Goal: Task Accomplishment & Management: Use online tool/utility

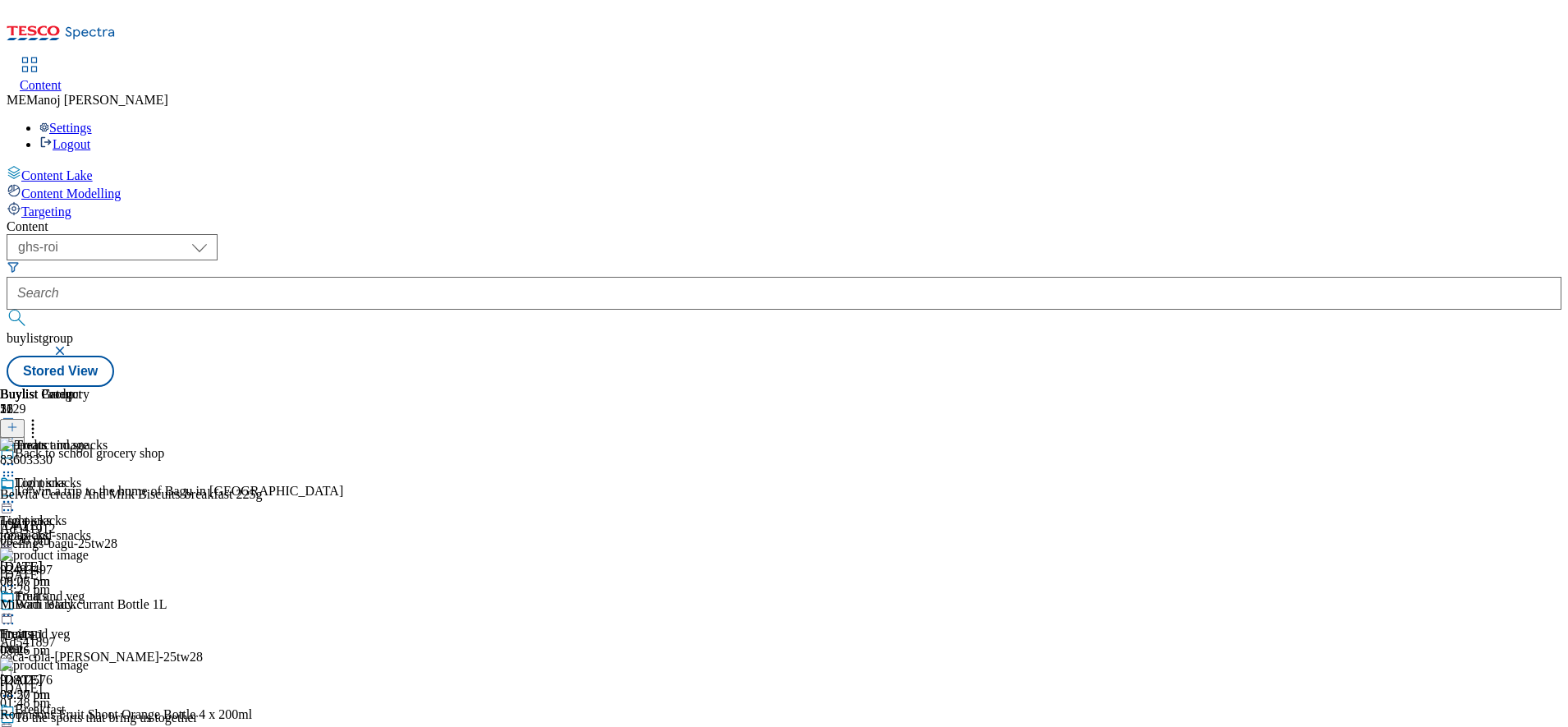
scroll to position [805, 0]
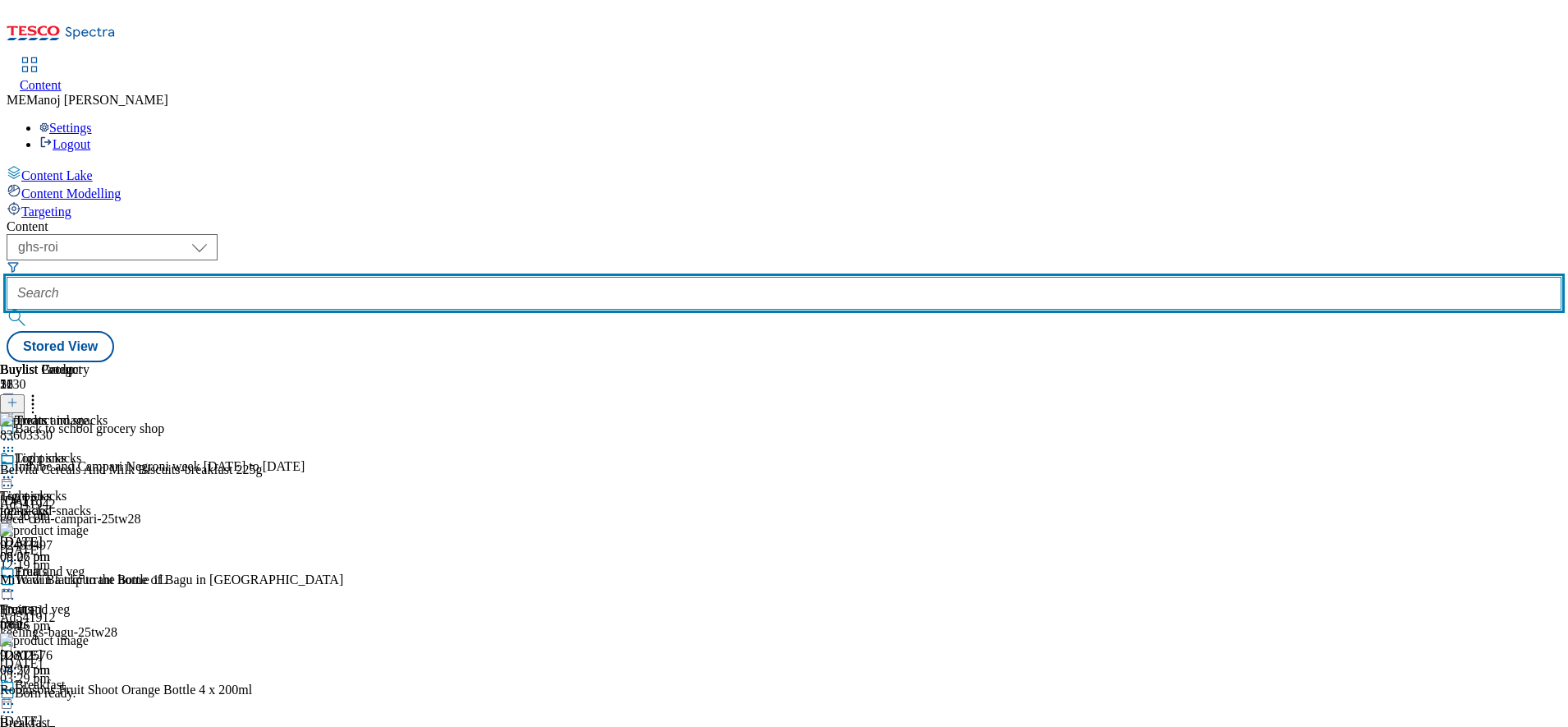
click at [385, 276] on input "text" at bounding box center [784, 293] width 1554 height 33
paste input "Top picks"
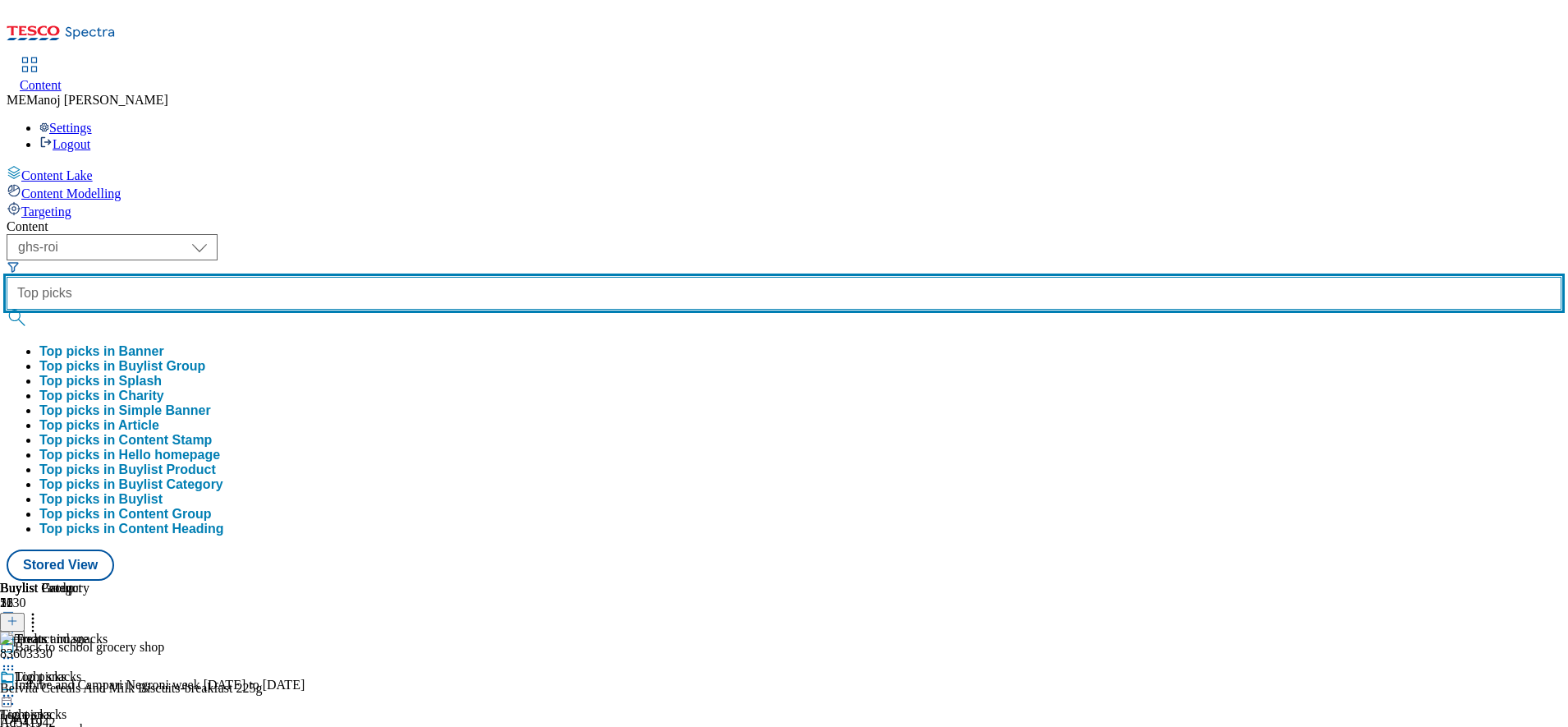
type input "Top picks"
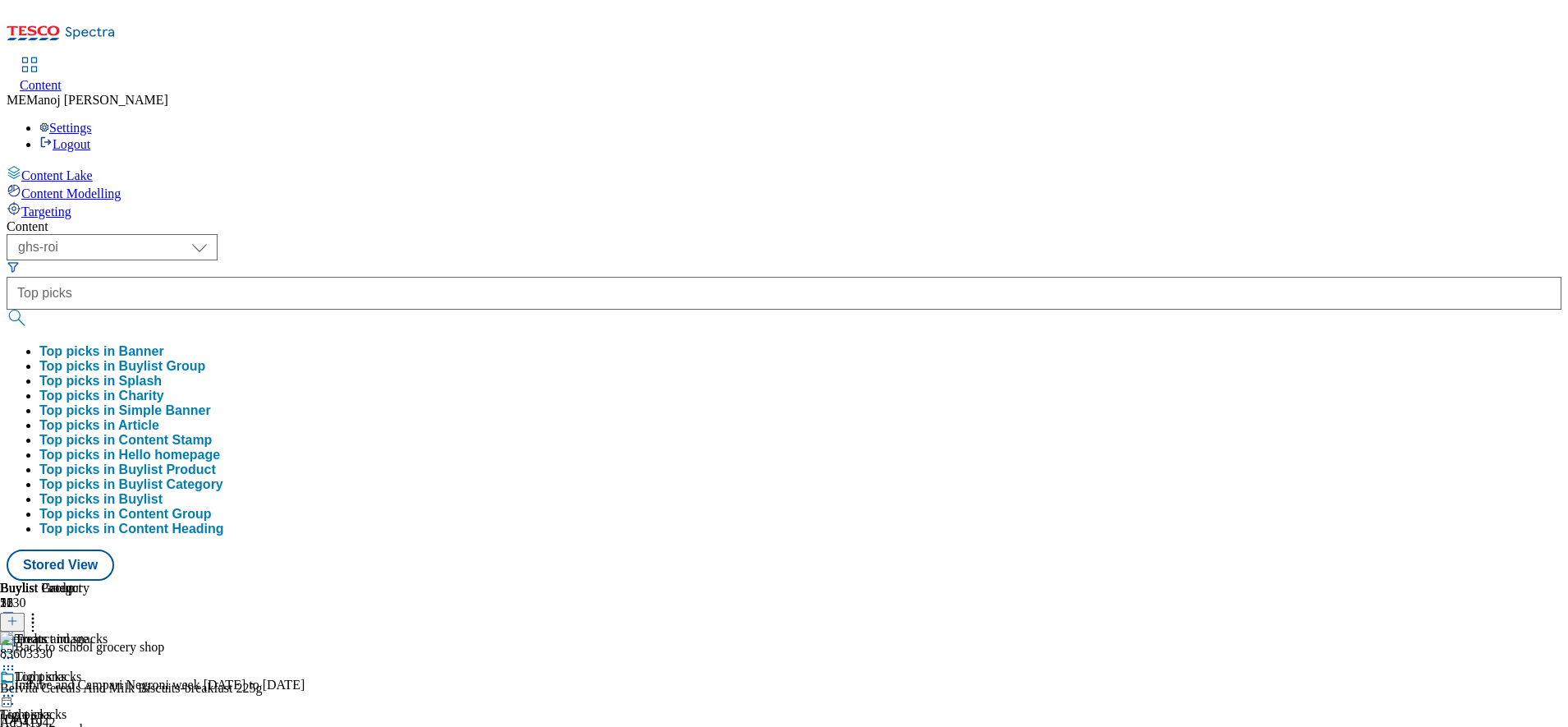
click at [205, 359] on button "Top picks in Buylist Group" at bounding box center [122, 365] width 166 height 15
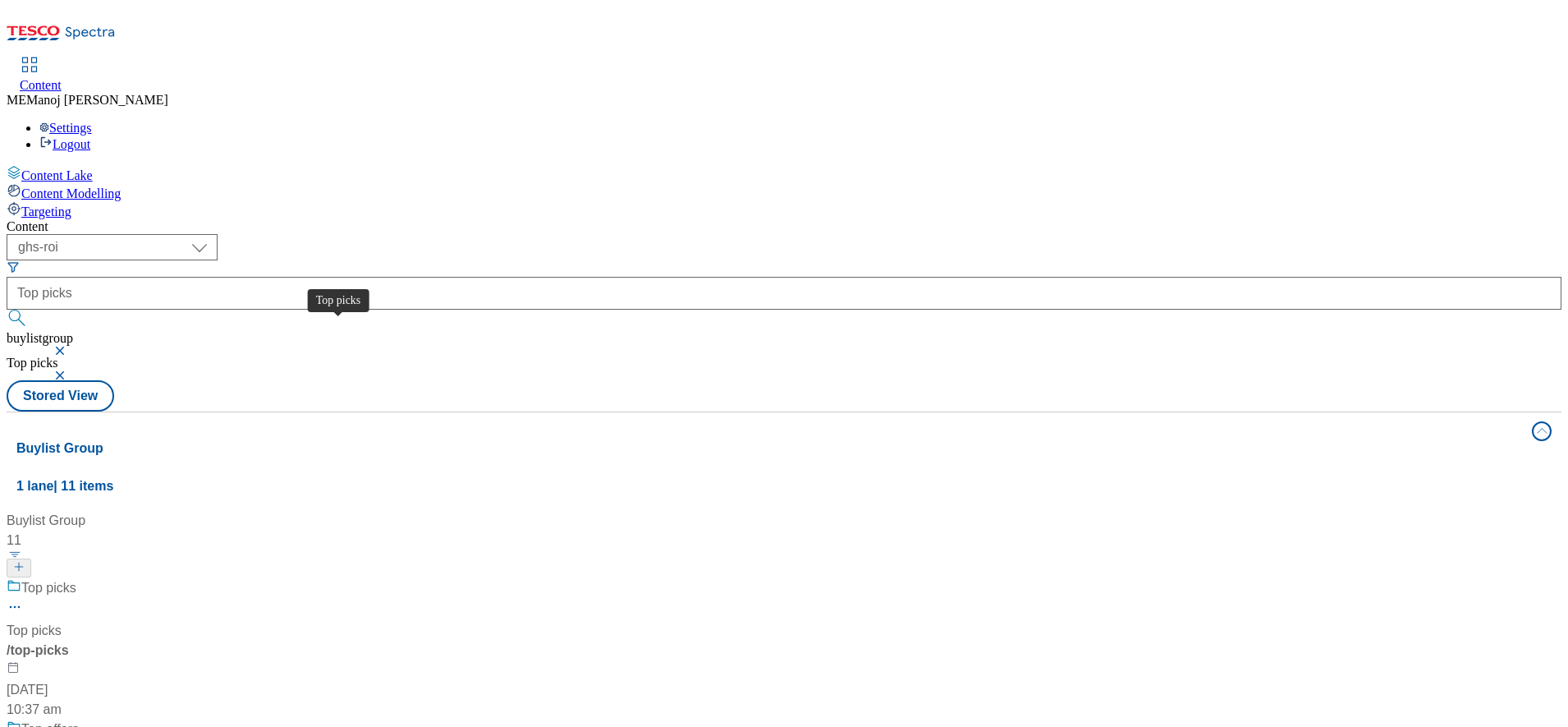
click at [77, 578] on div "Top picks" at bounding box center [48, 587] width 55 height 19
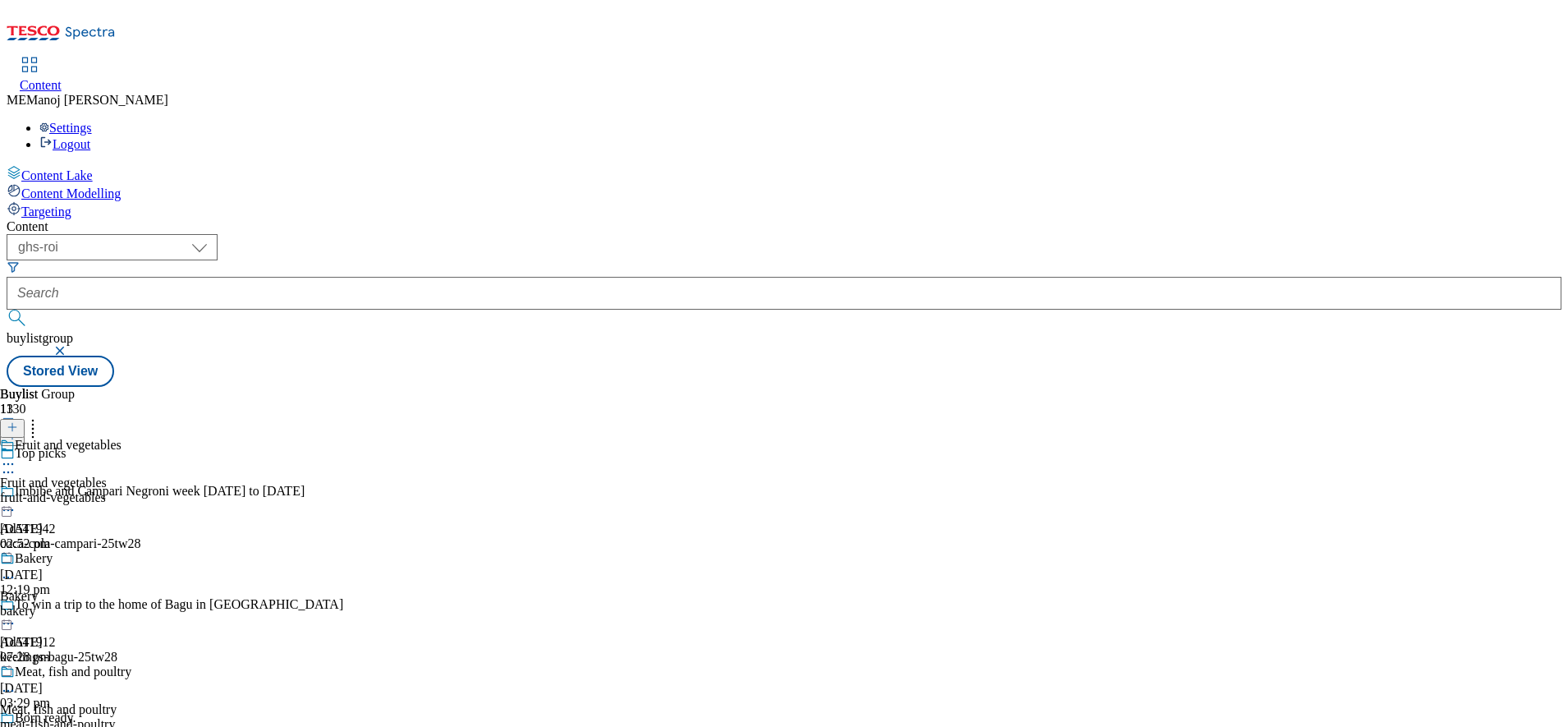
scroll to position [1375, 0]
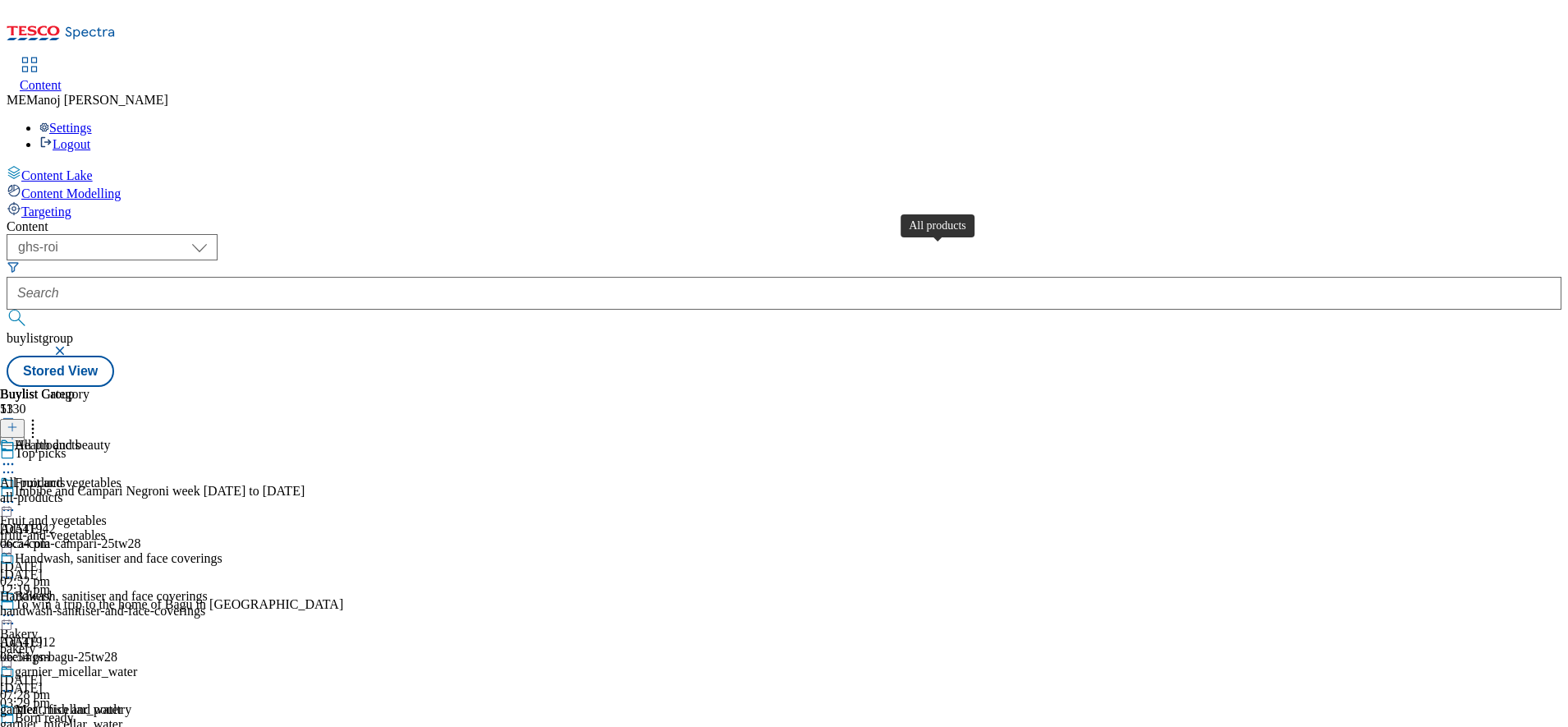
click at [80, 437] on div "All products" at bounding box center [47, 444] width 66 height 15
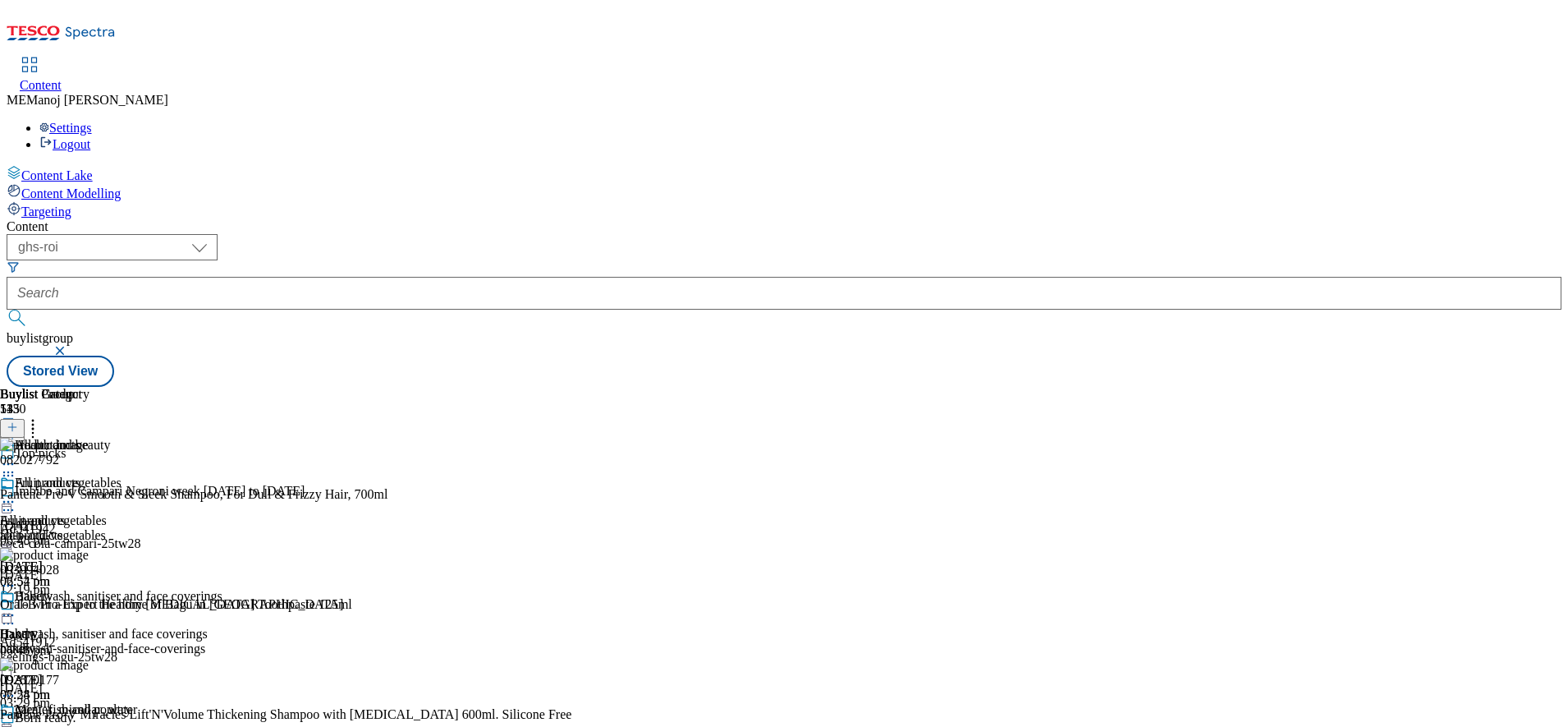
click at [18, 422] on icon at bounding box center [13, 427] width 12 height 12
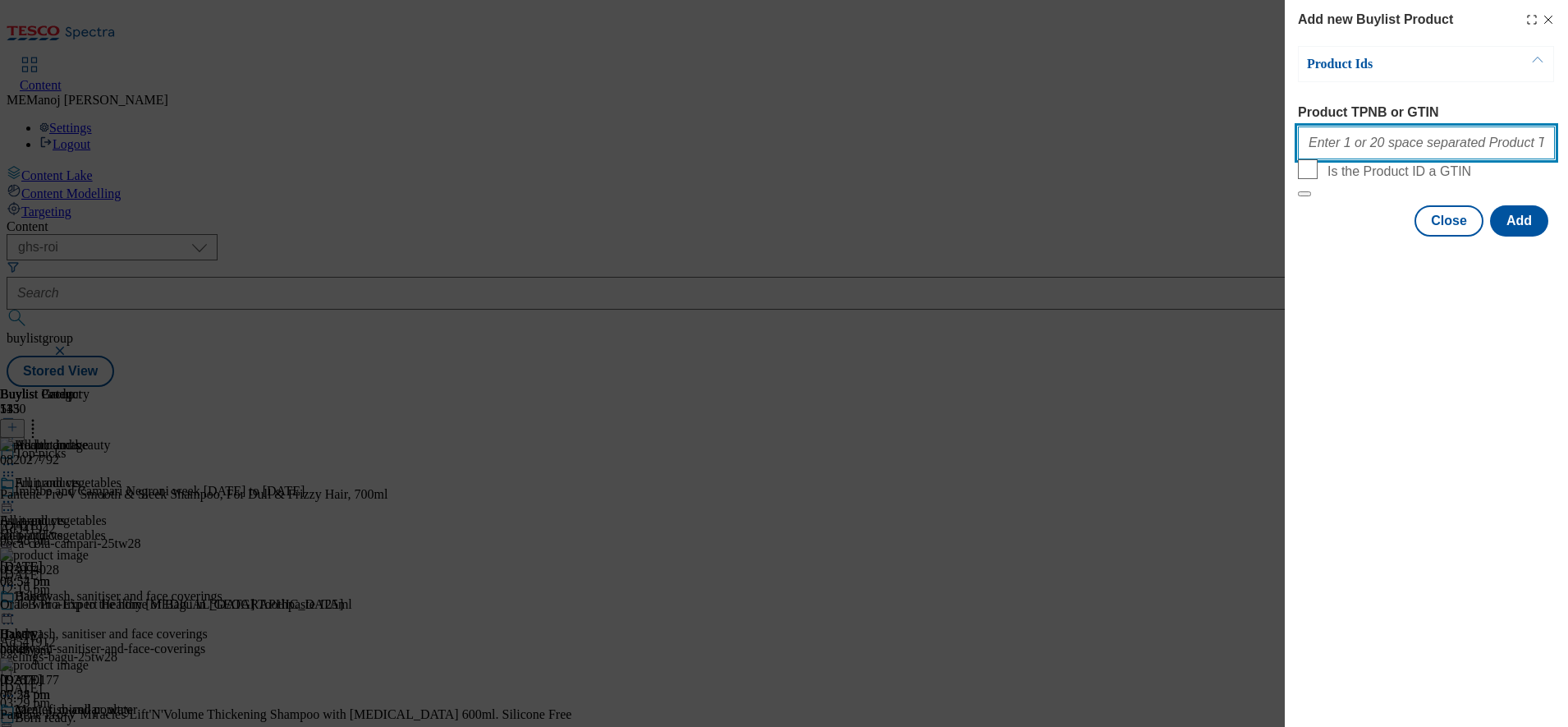
click at [1359, 147] on input "Product TPNB or GTIN" at bounding box center [1426, 142] width 257 height 33
paste input "93657193"
paste input "65718043"
click at [1298, 191] on button "Modal" at bounding box center [1304, 193] width 14 height 5
paste input "63830684"
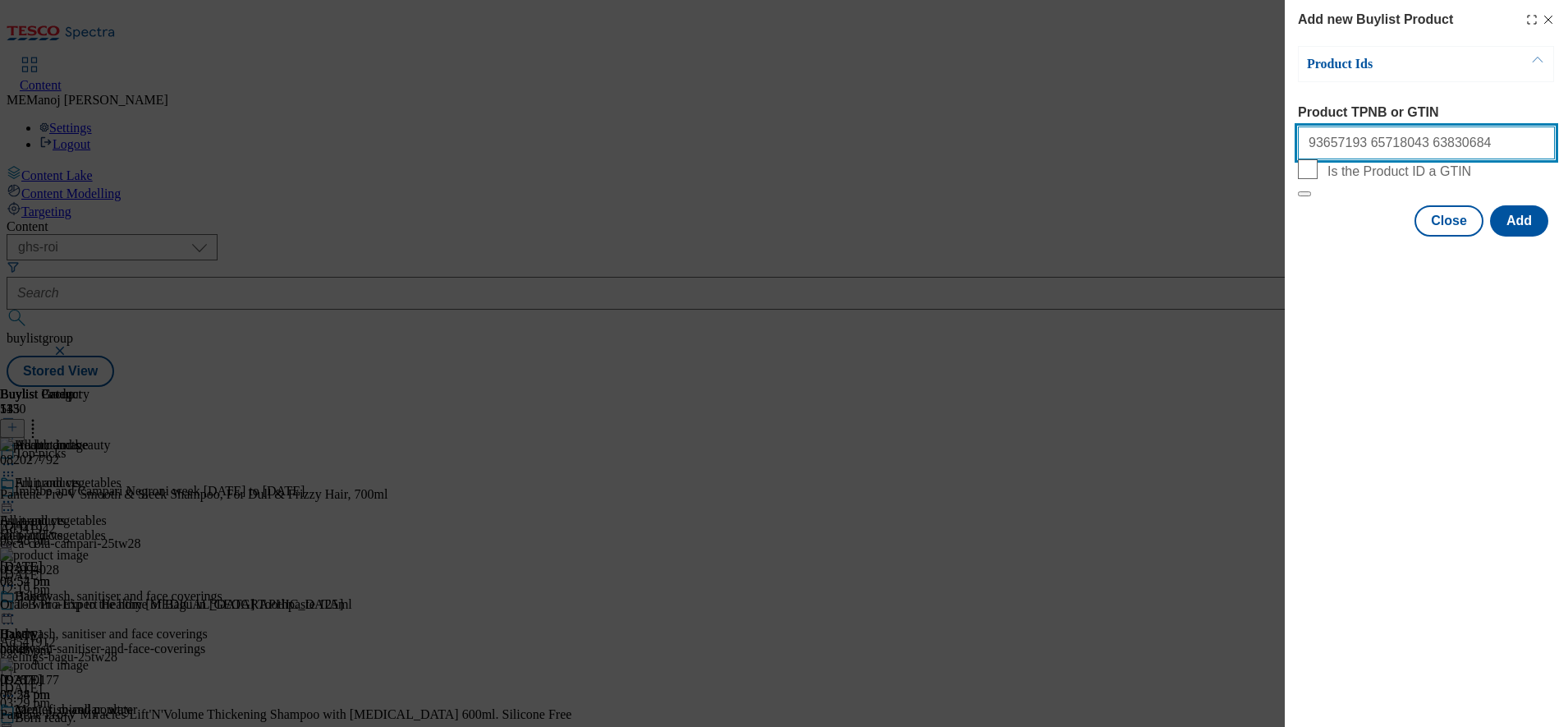
paste input "80643937"
type input "93657193 65718043 63830684 80643937"
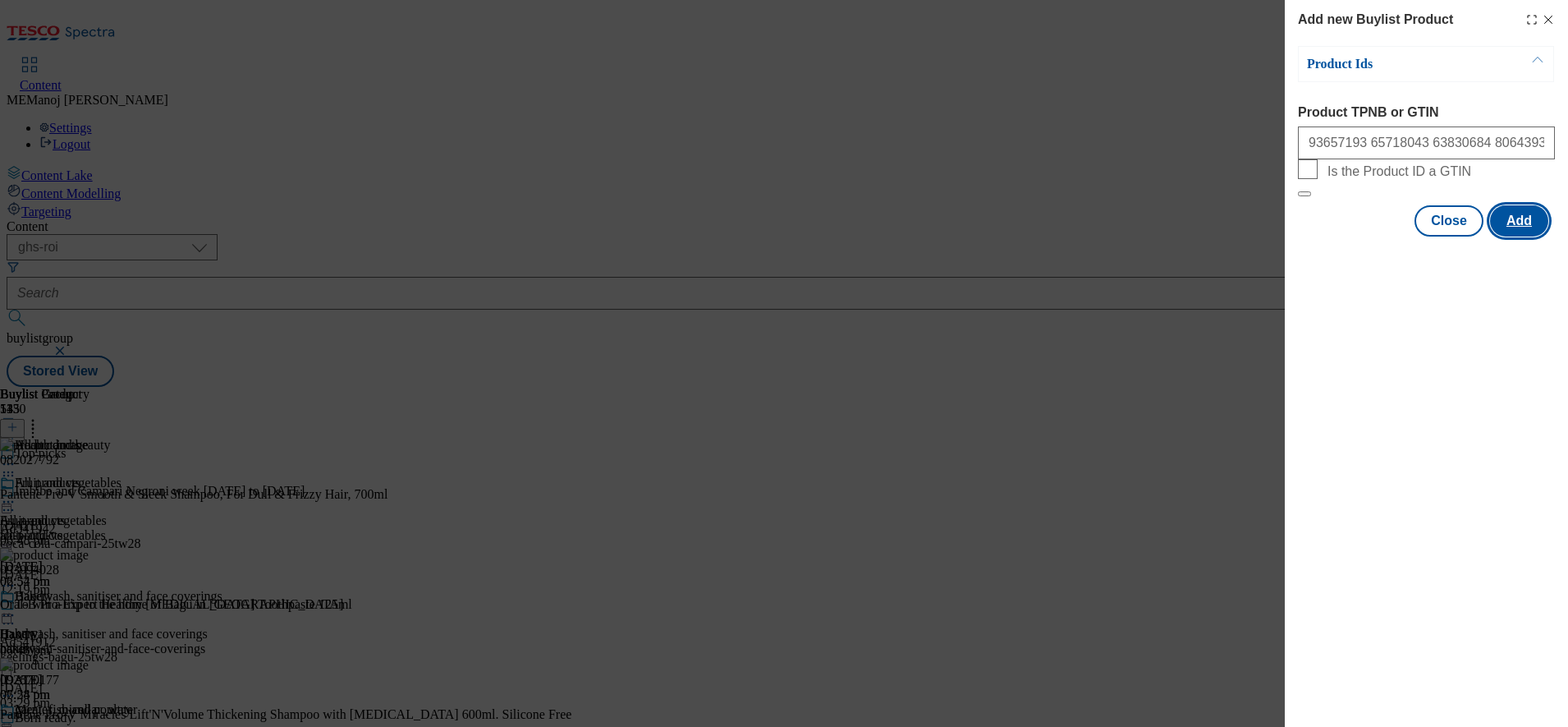
click at [1515, 237] on button "Add" at bounding box center [1519, 221] width 58 height 31
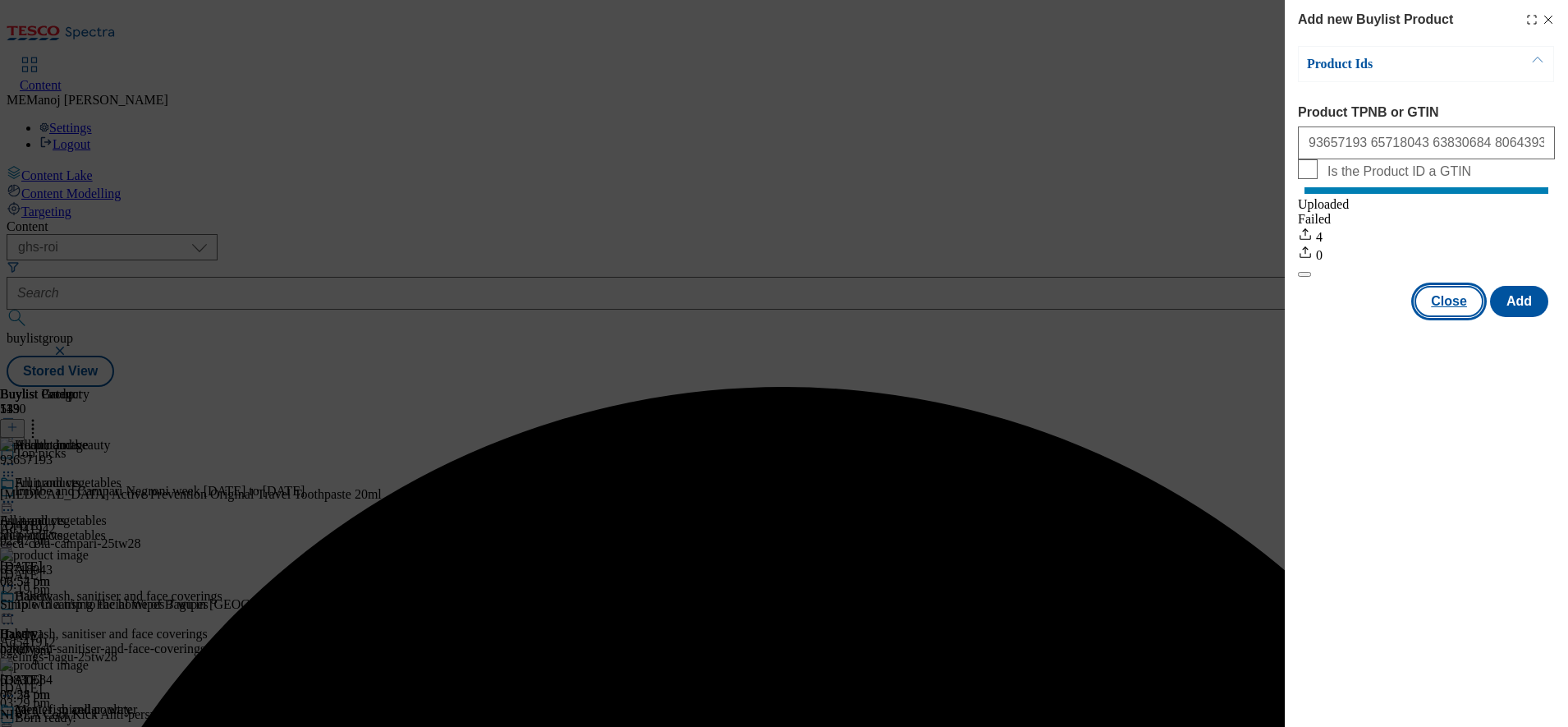
click at [1427, 315] on button "Close" at bounding box center [1448, 301] width 69 height 31
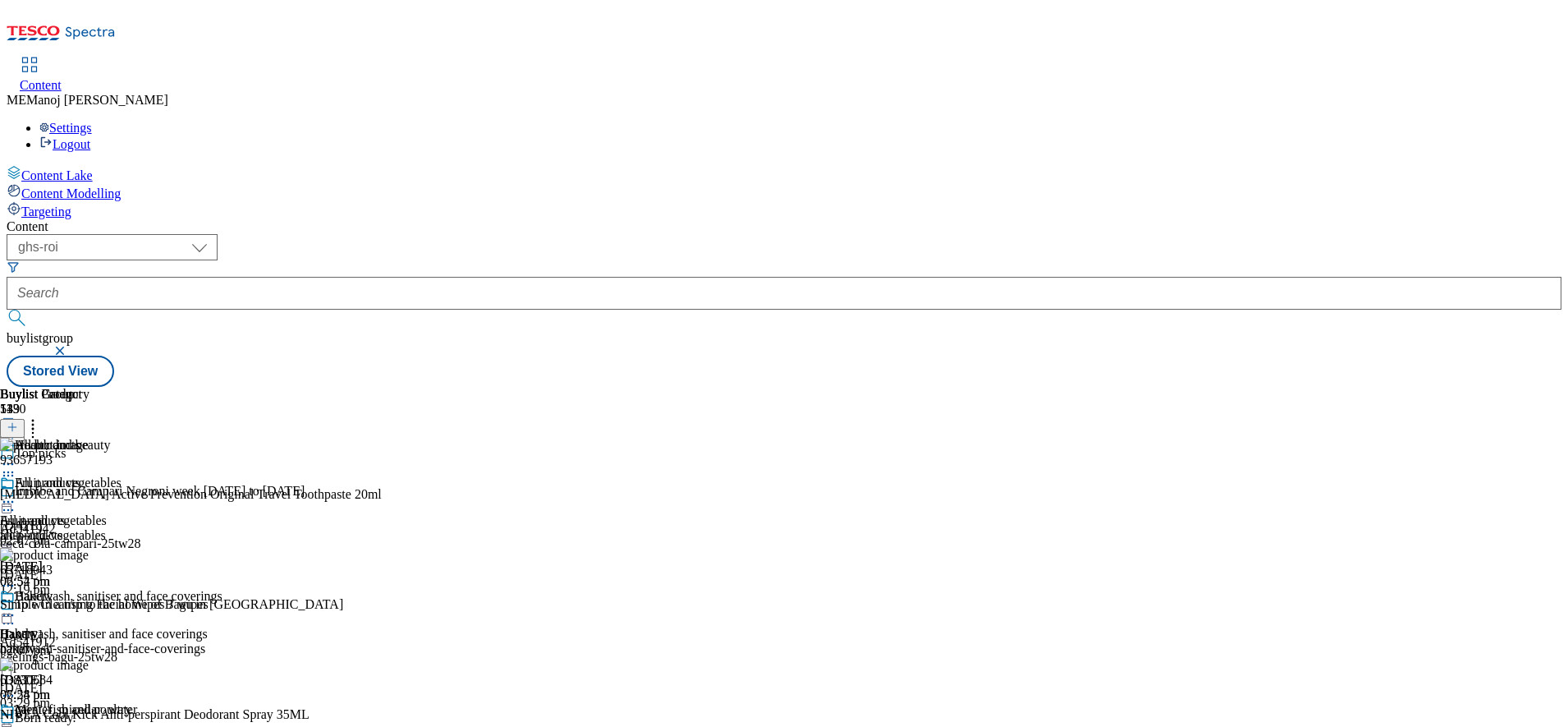
click at [223, 475] on div "All products" at bounding box center [111, 493] width 223 height 38
click at [16, 493] on icon at bounding box center [8, 501] width 16 height 16
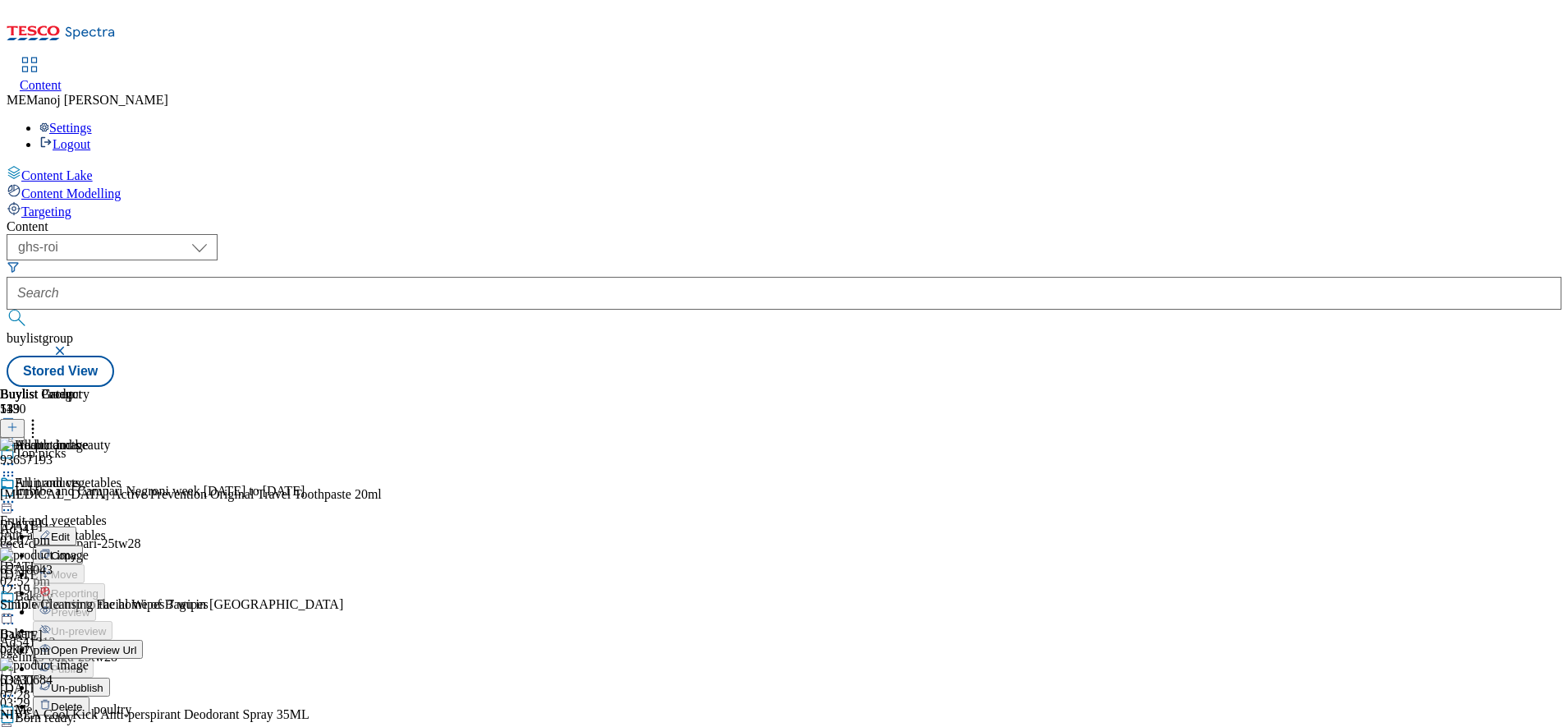
click at [104, 681] on span "Un-publish" at bounding box center [78, 687] width 52 height 13
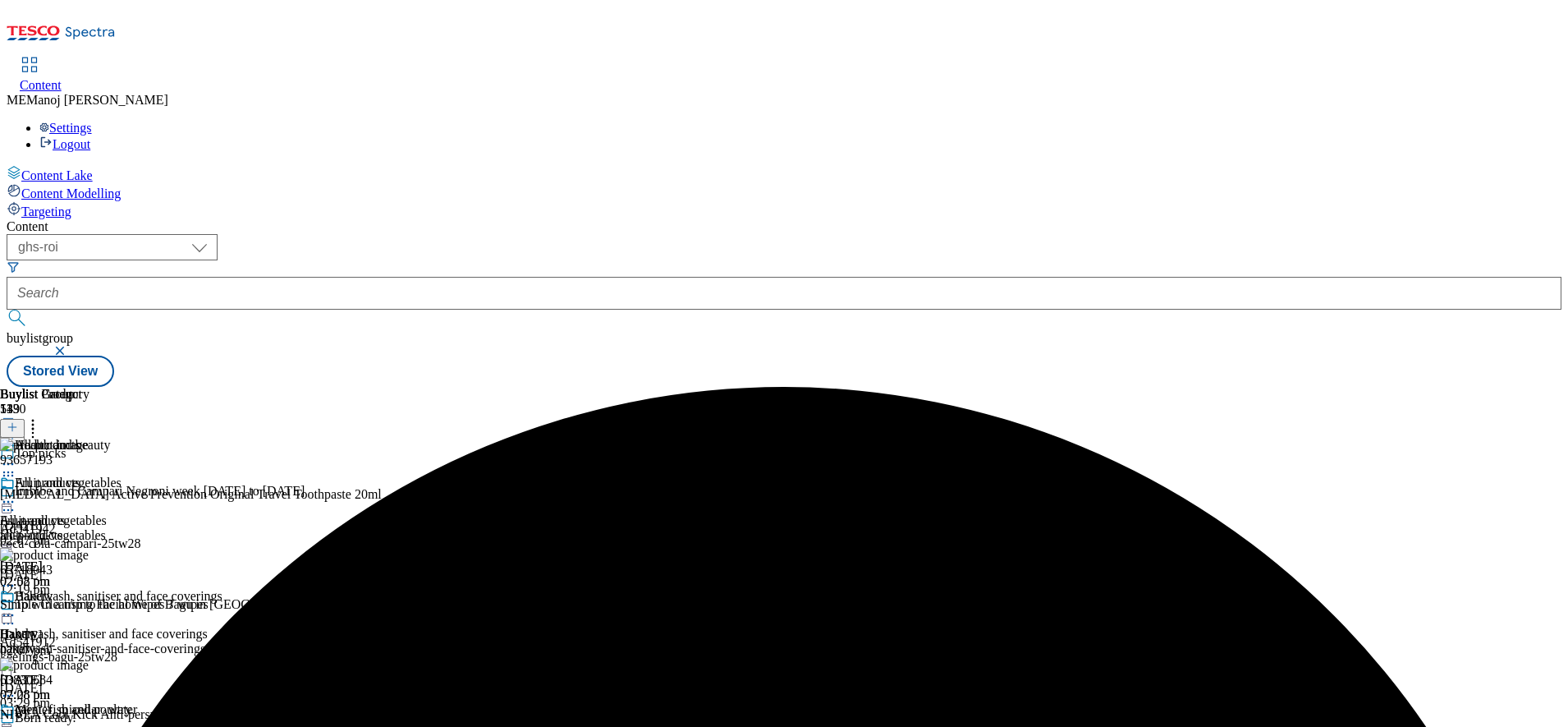
click at [16, 493] on icon at bounding box center [8, 501] width 16 height 16
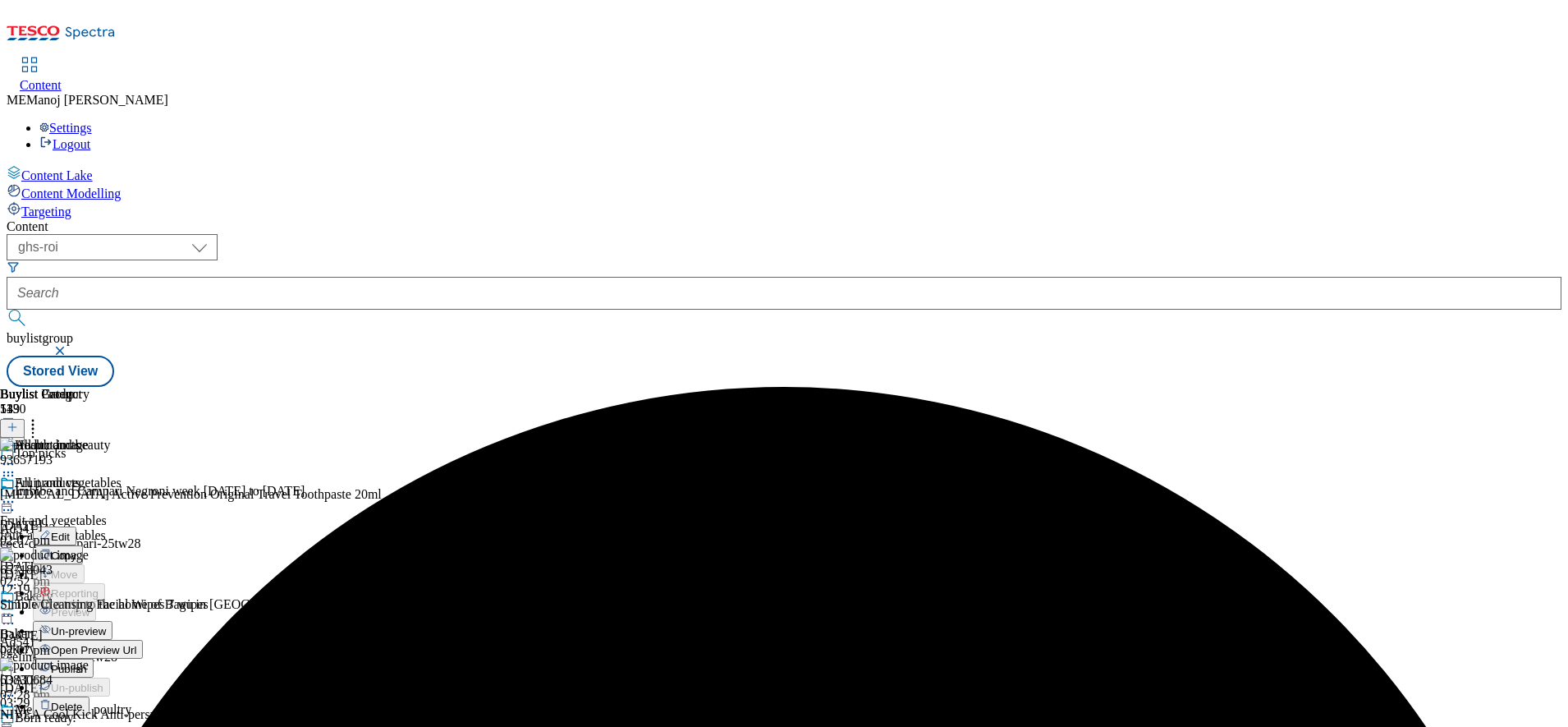
click at [106, 625] on span "Un-preview" at bounding box center [78, 631] width 55 height 13
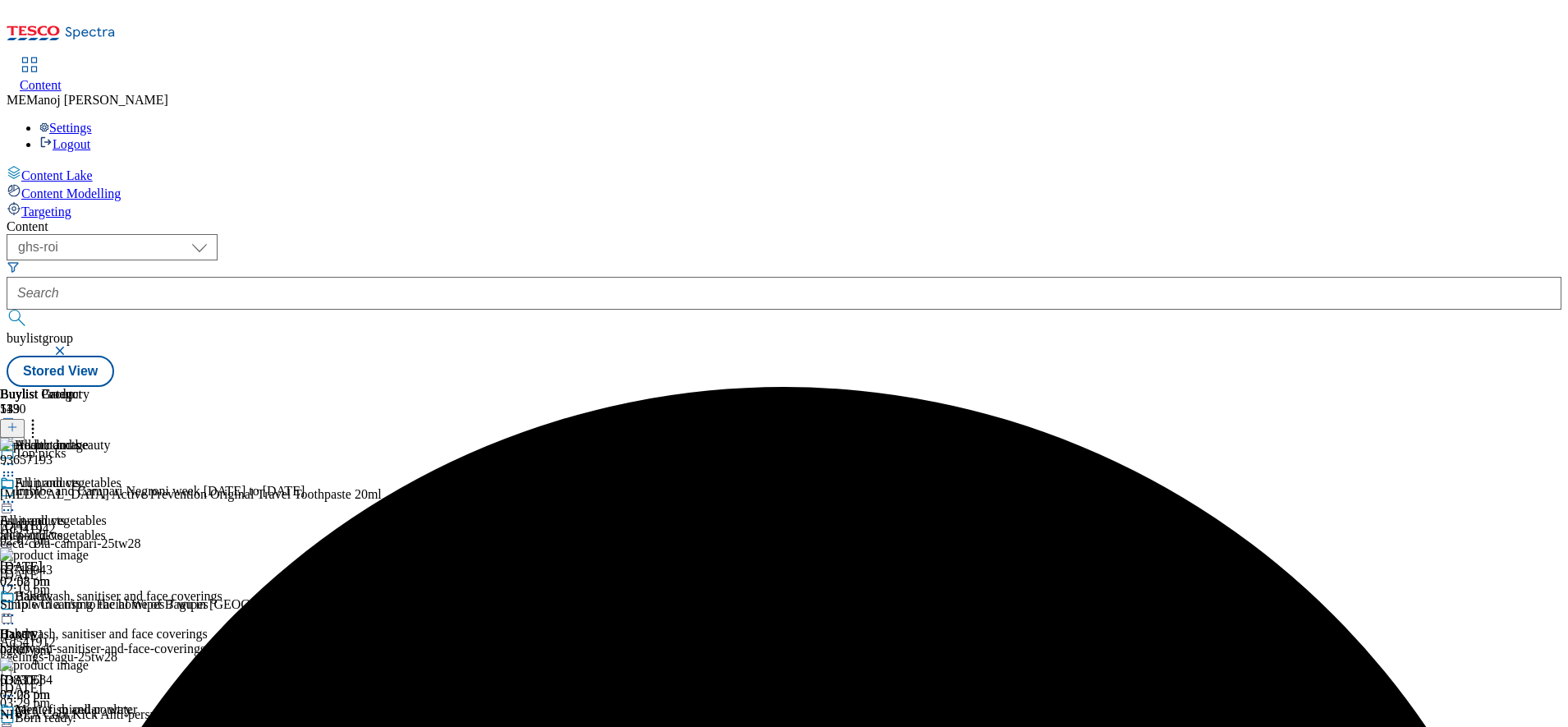
click at [16, 493] on icon at bounding box center [8, 501] width 16 height 16
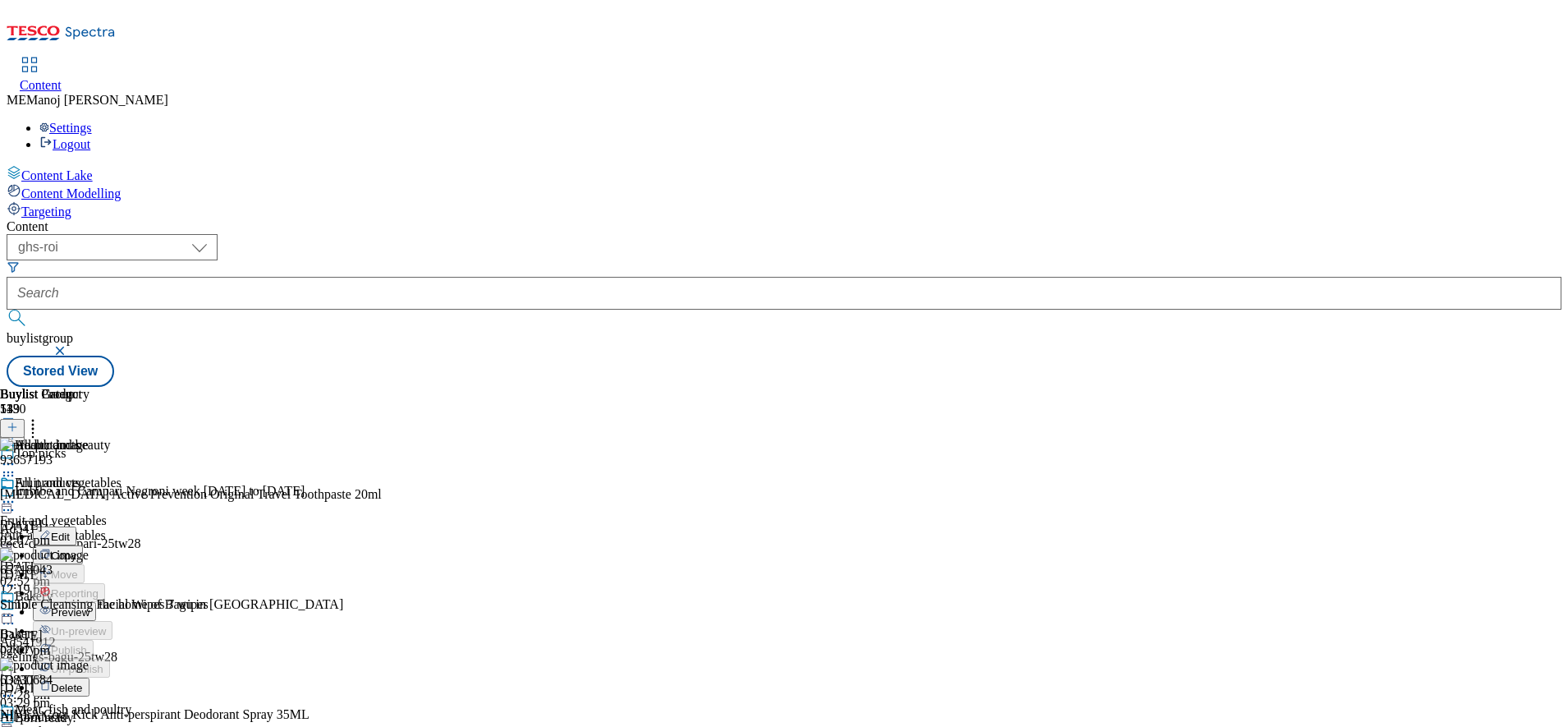
click at [89, 606] on span "Preview" at bounding box center [71, 612] width 39 height 13
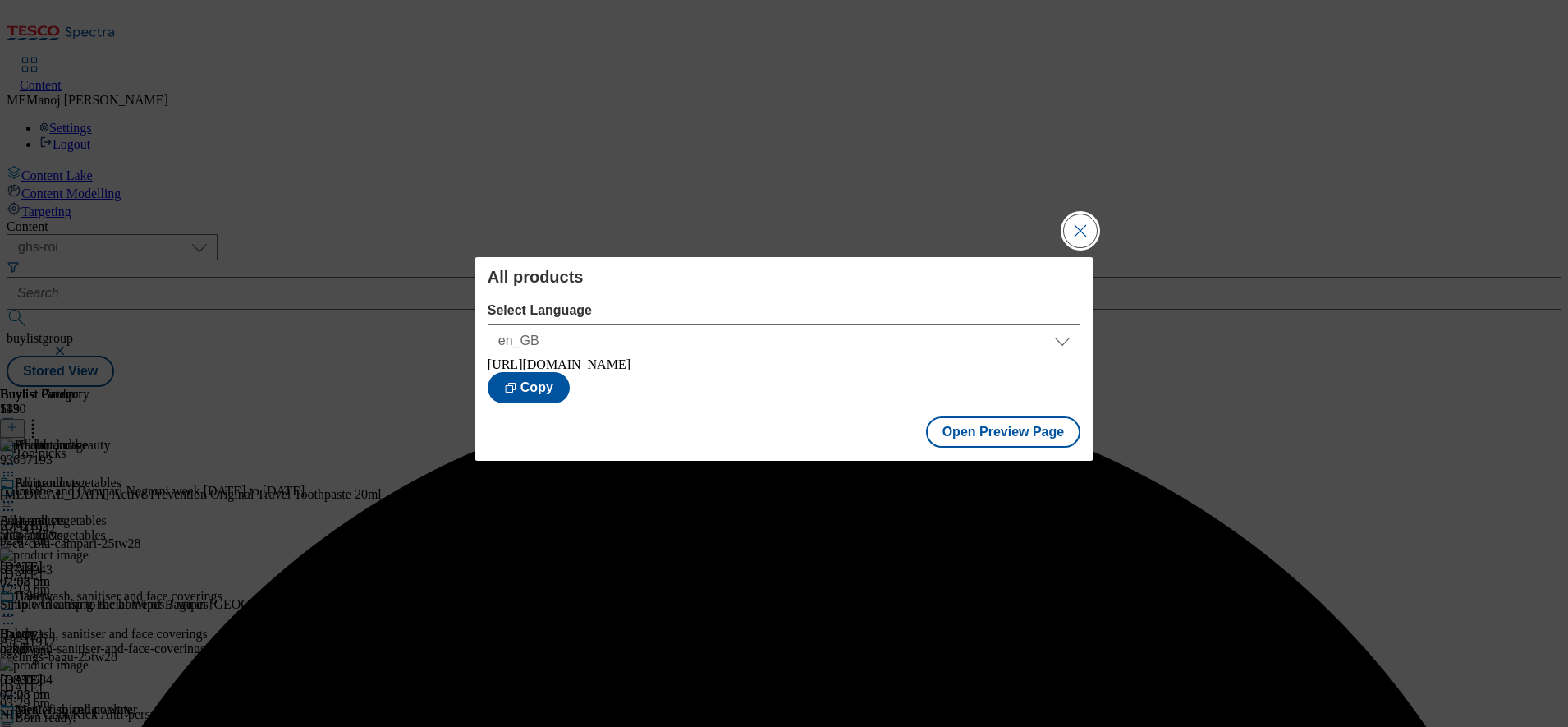
click at [1081, 222] on button "Close Modal" at bounding box center [1081, 231] width 33 height 33
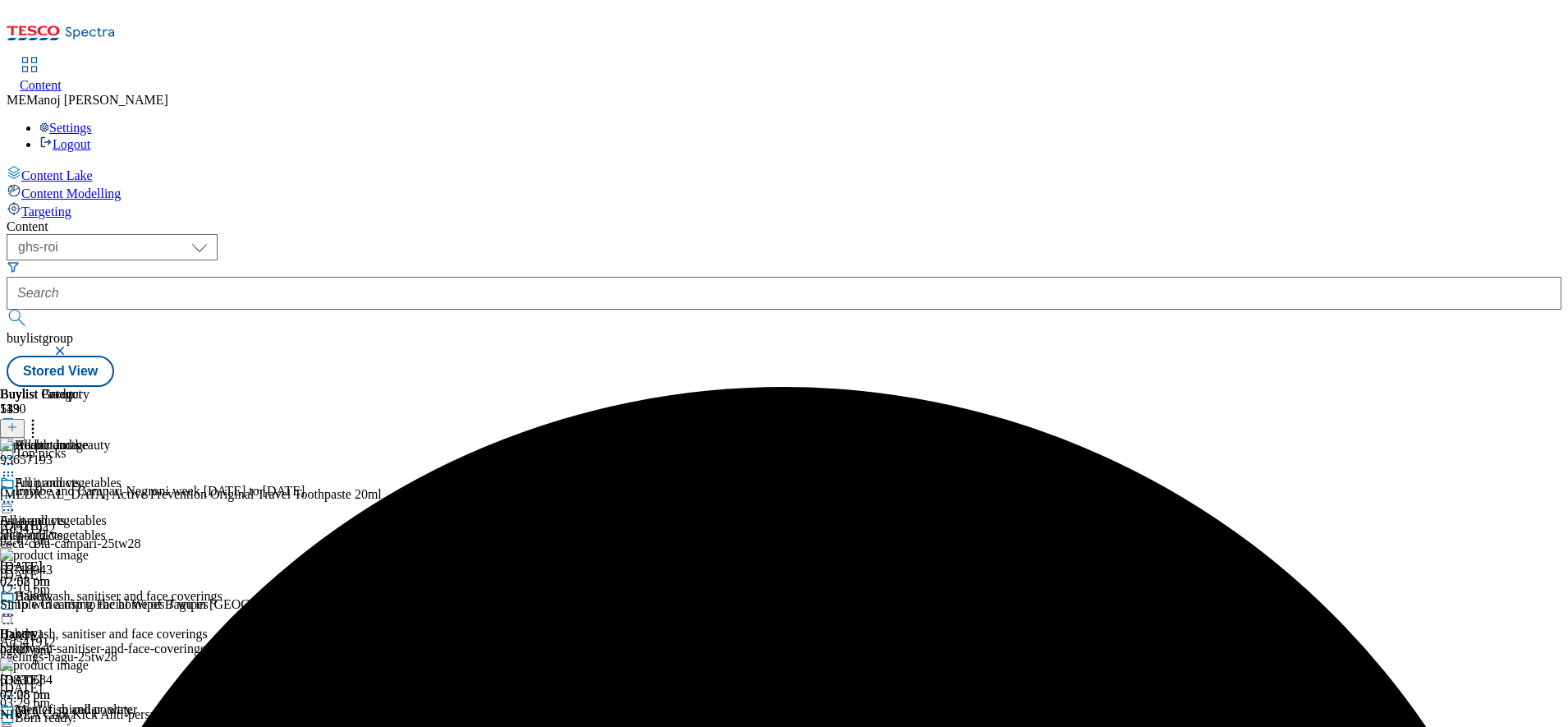
click at [16, 493] on icon at bounding box center [8, 501] width 16 height 16
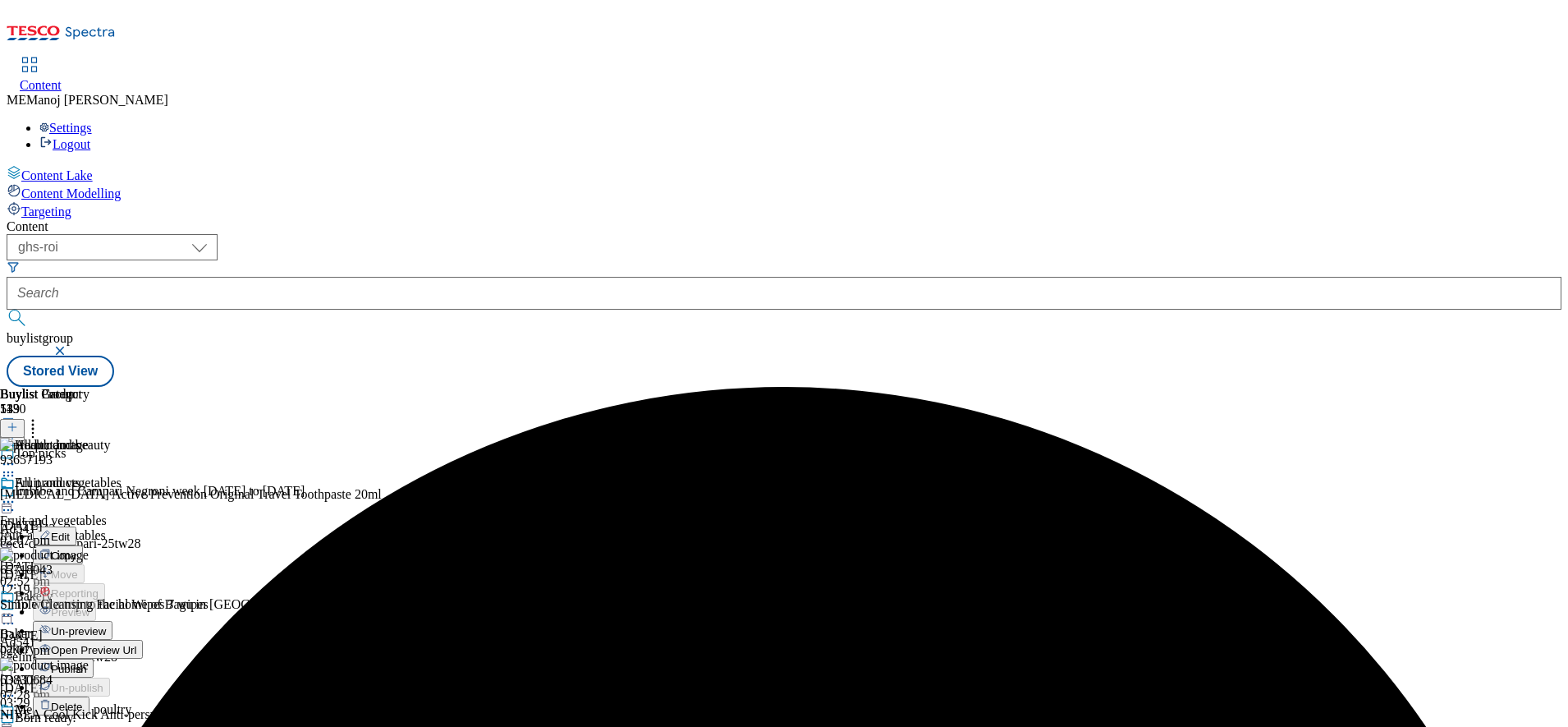
click at [87, 663] on span "Publish" at bounding box center [69, 669] width 36 height 13
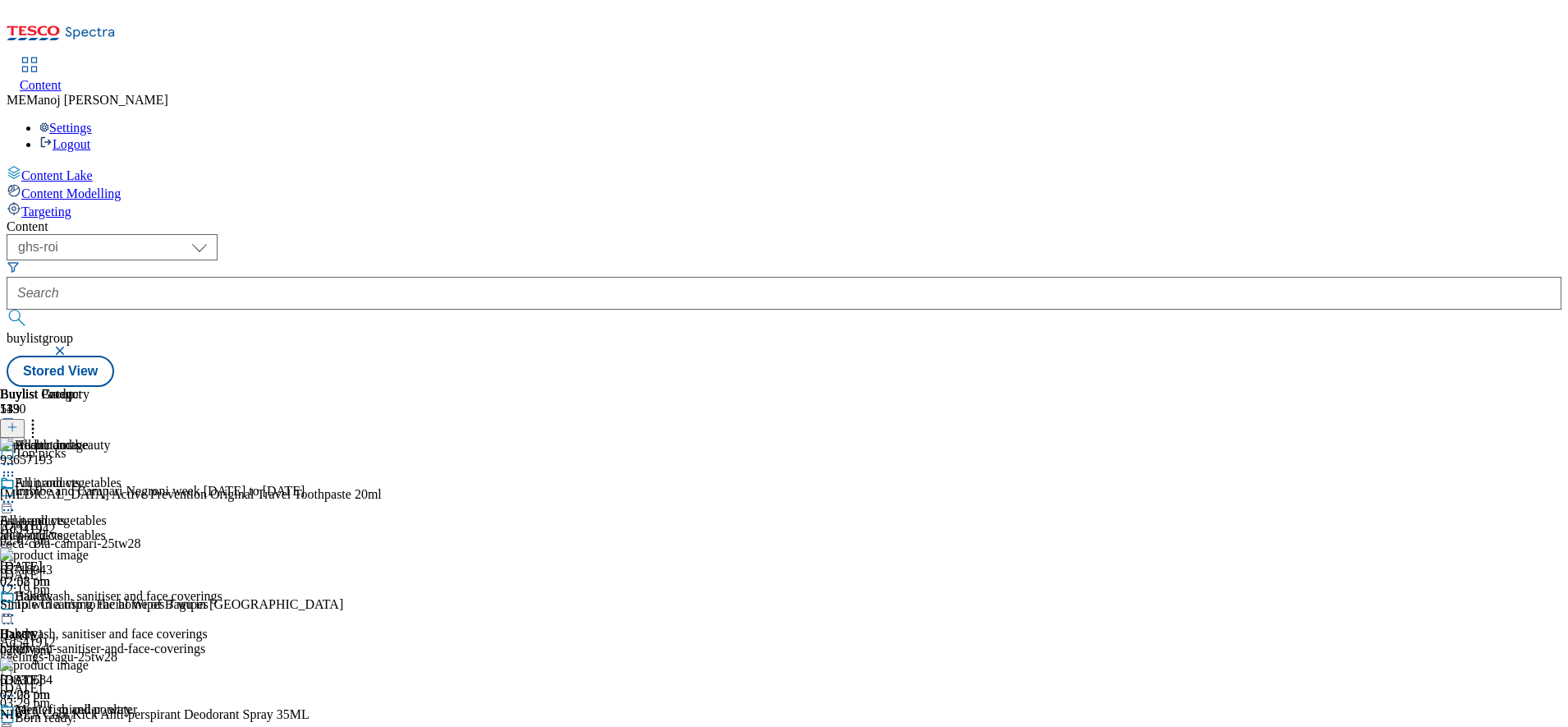
click at [16, 493] on icon at bounding box center [8, 501] width 16 height 16
click at [1059, 219] on div "Content ( optional ) ghs-roi ghs-uk ghs-roi buylistgroup Stored View Buylist Gr…" at bounding box center [784, 302] width 1554 height 168
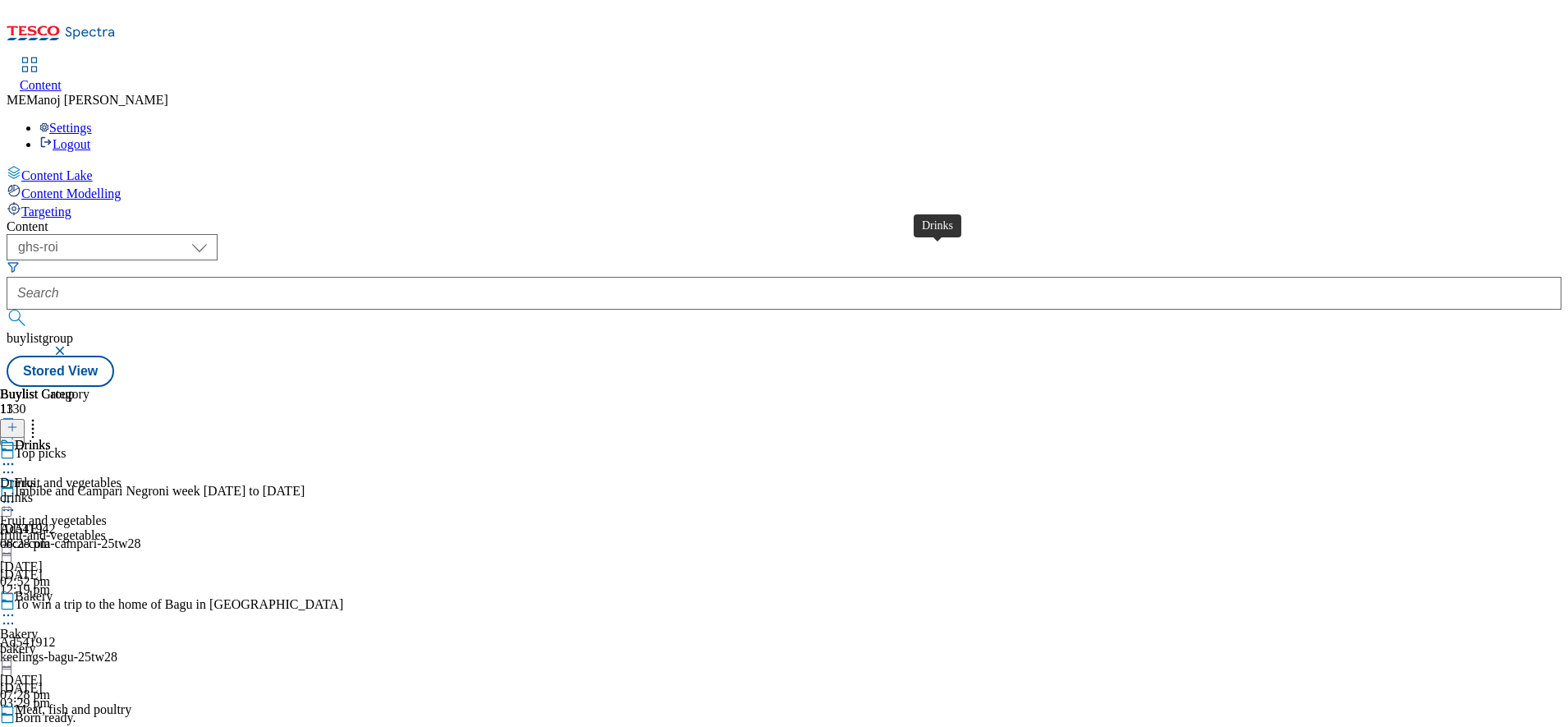
click at [51, 437] on div "Drinks" at bounding box center [32, 444] width 36 height 15
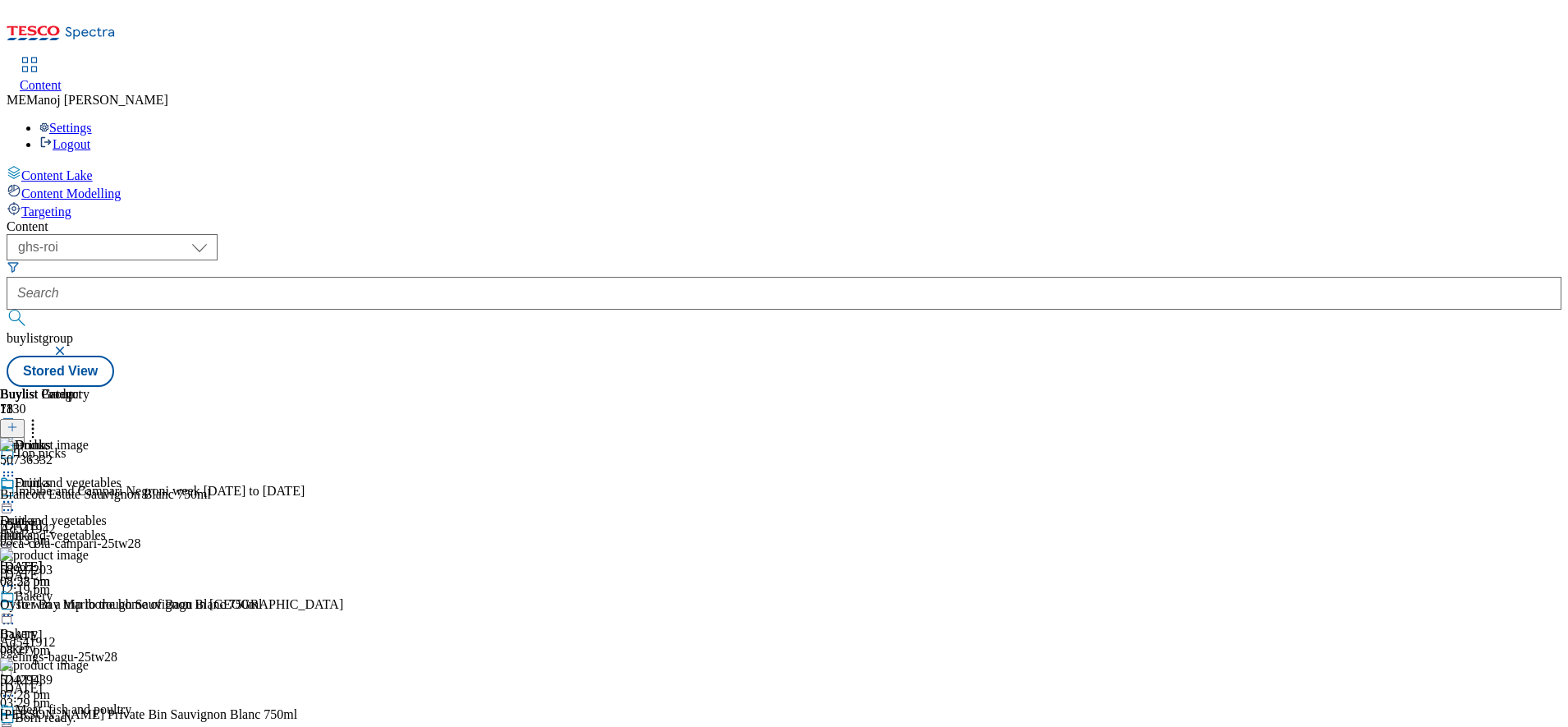
click at [18, 422] on icon at bounding box center [13, 427] width 12 height 12
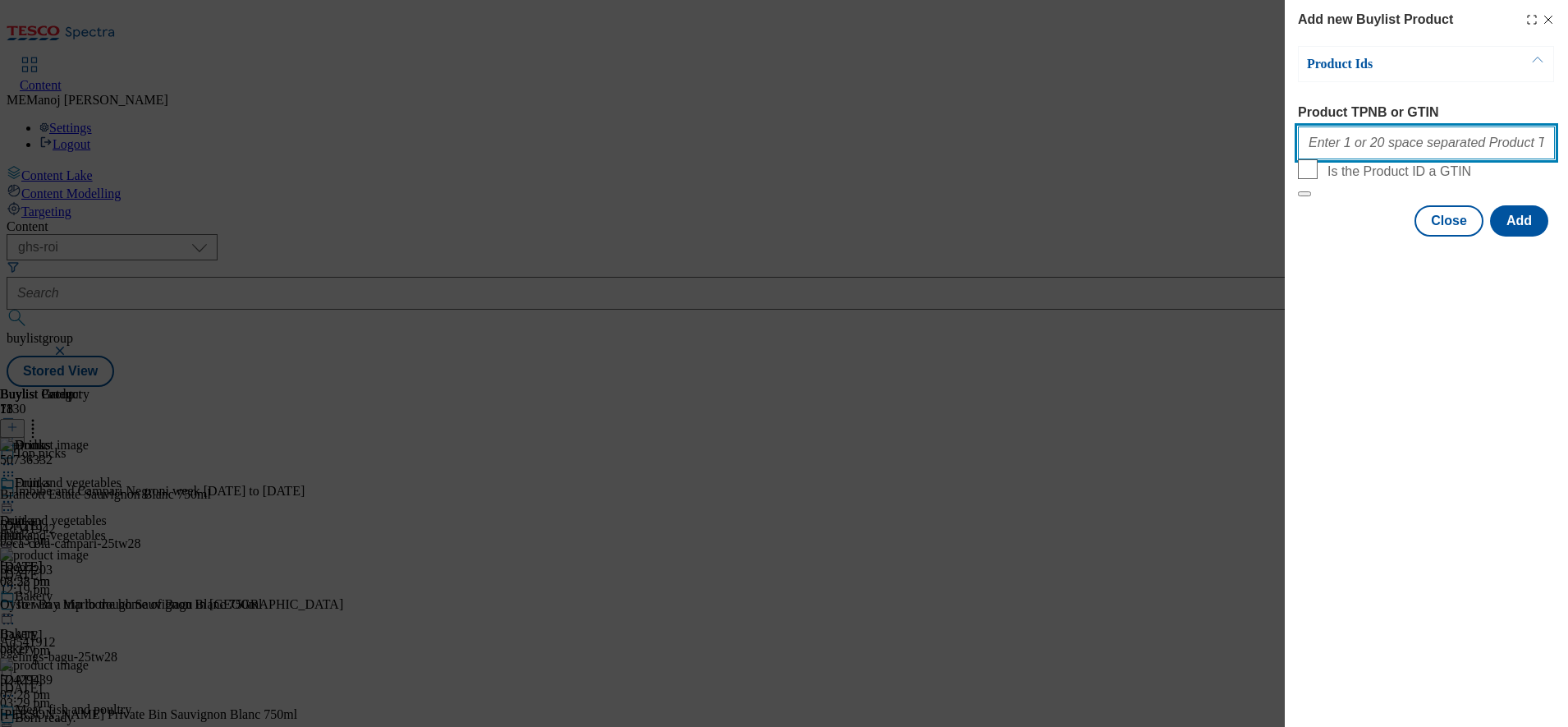
click at [1361, 140] on input "Product TPNB or GTIN" at bounding box center [1426, 142] width 257 height 33
paste input "92804891 96299330 97220156 92915598 63783324"
type input "92804891 96299330 97220156 92915598 63783324"
click at [1520, 237] on button "Add" at bounding box center [1519, 221] width 58 height 31
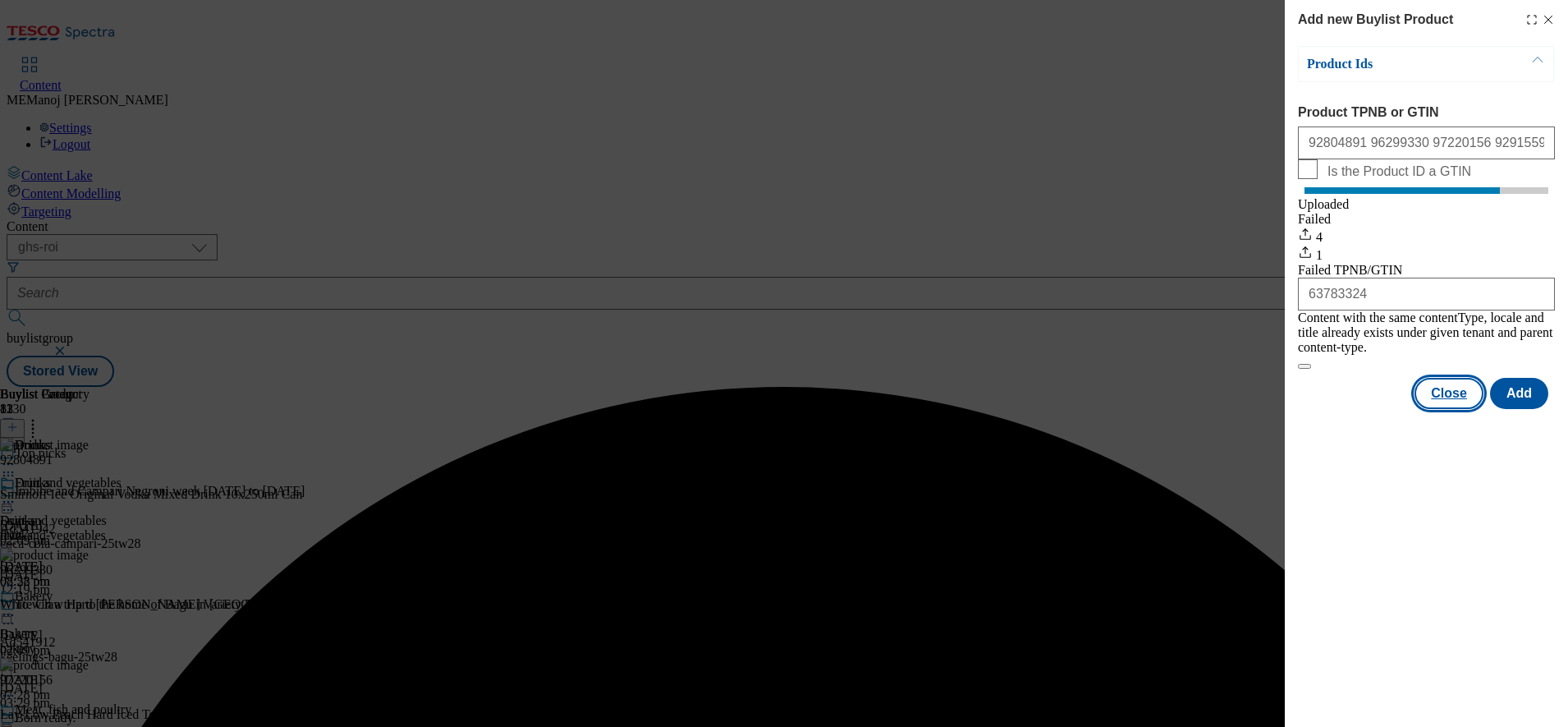
click at [1462, 387] on button "Close" at bounding box center [1448, 394] width 69 height 31
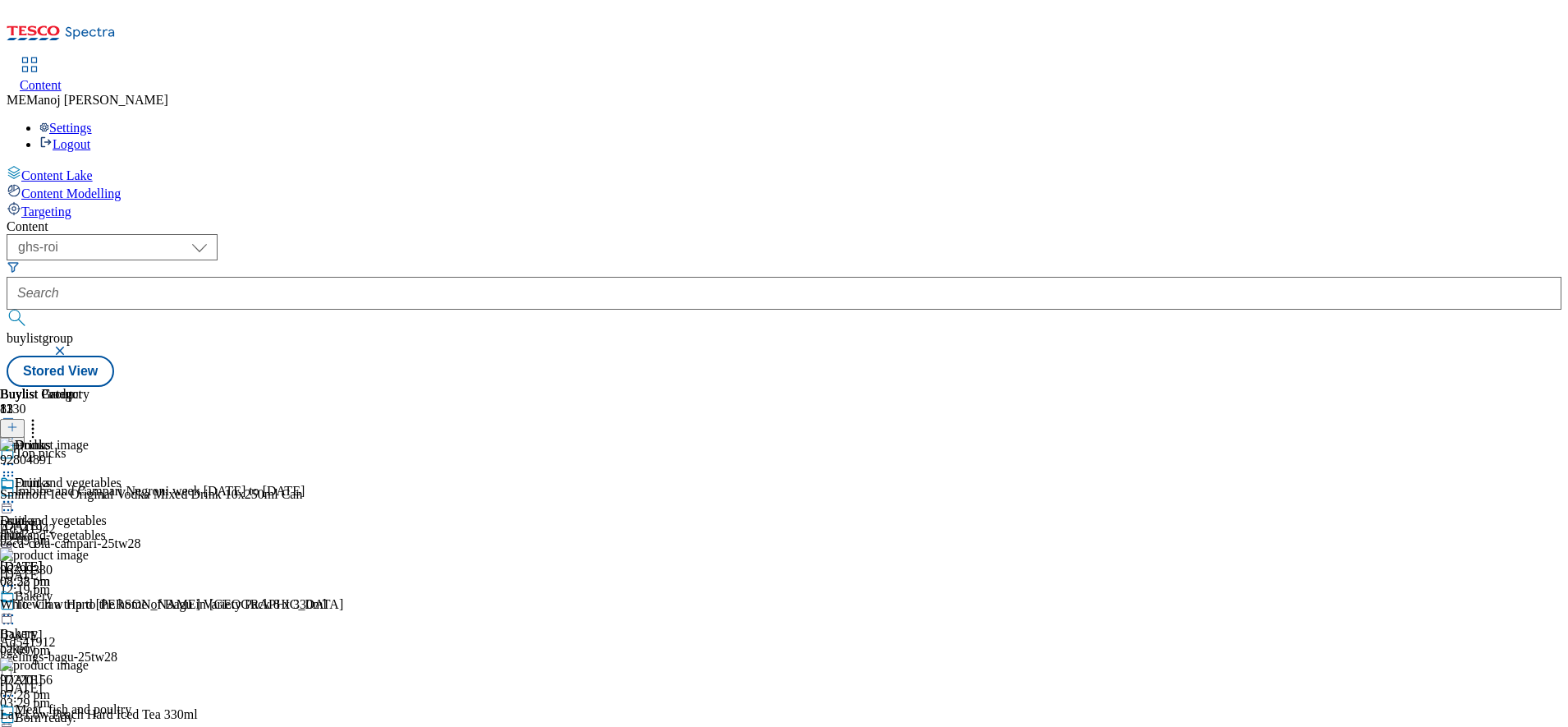
click at [41, 416] on icon at bounding box center [32, 424] width 16 height 16
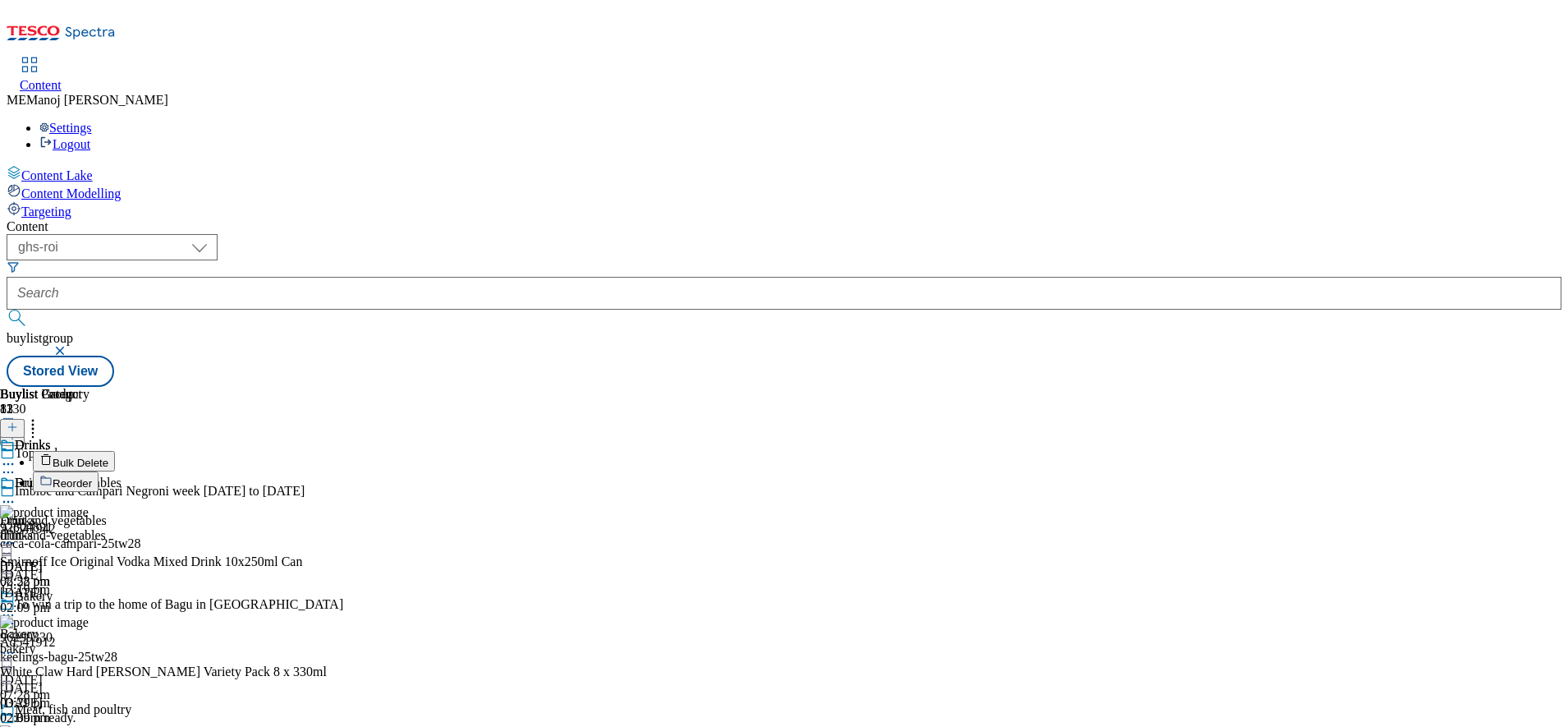
click at [92, 477] on span "Reorder" at bounding box center [72, 483] width 40 height 13
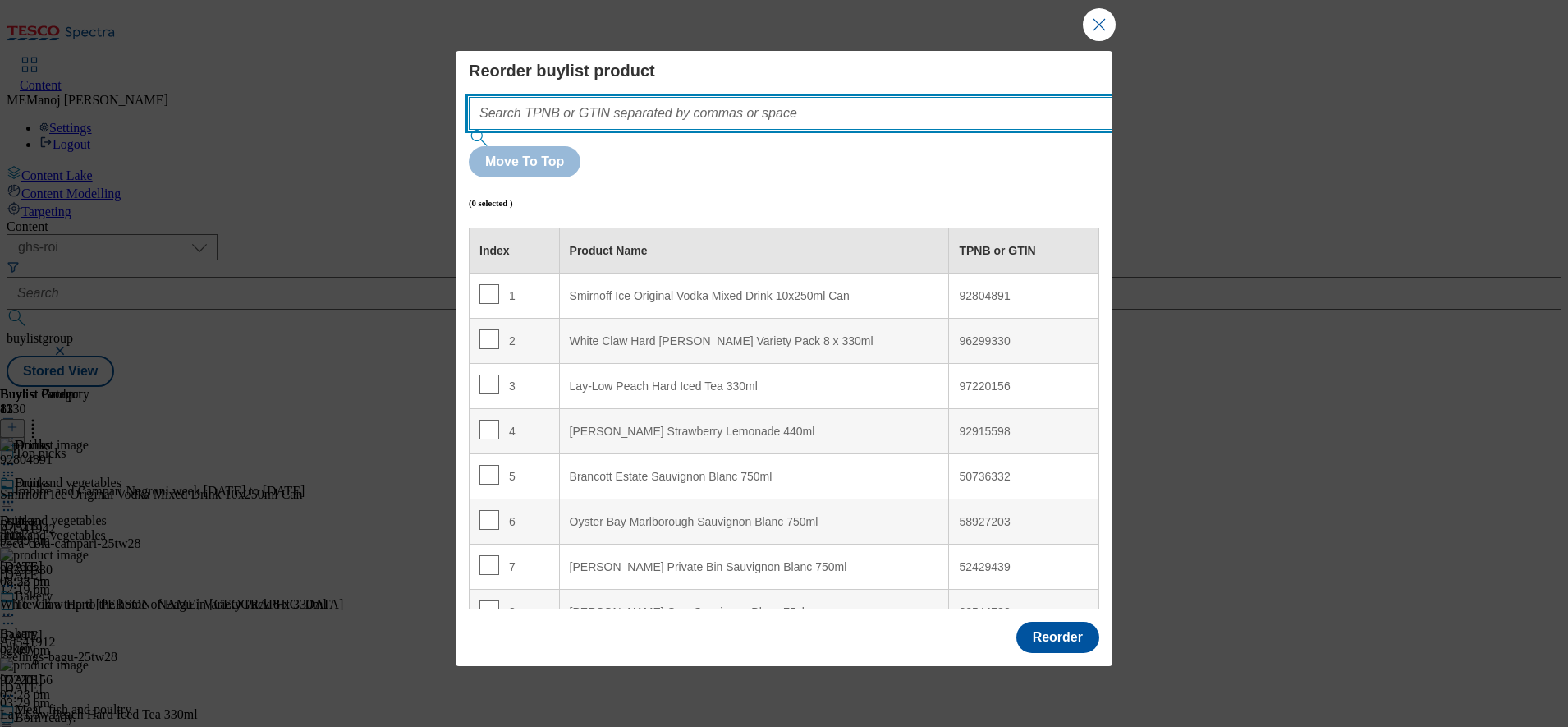
click at [835, 130] on input "Modal" at bounding box center [816, 113] width 694 height 33
paste input "92804891 96299330 97220156 92915598 63783324"
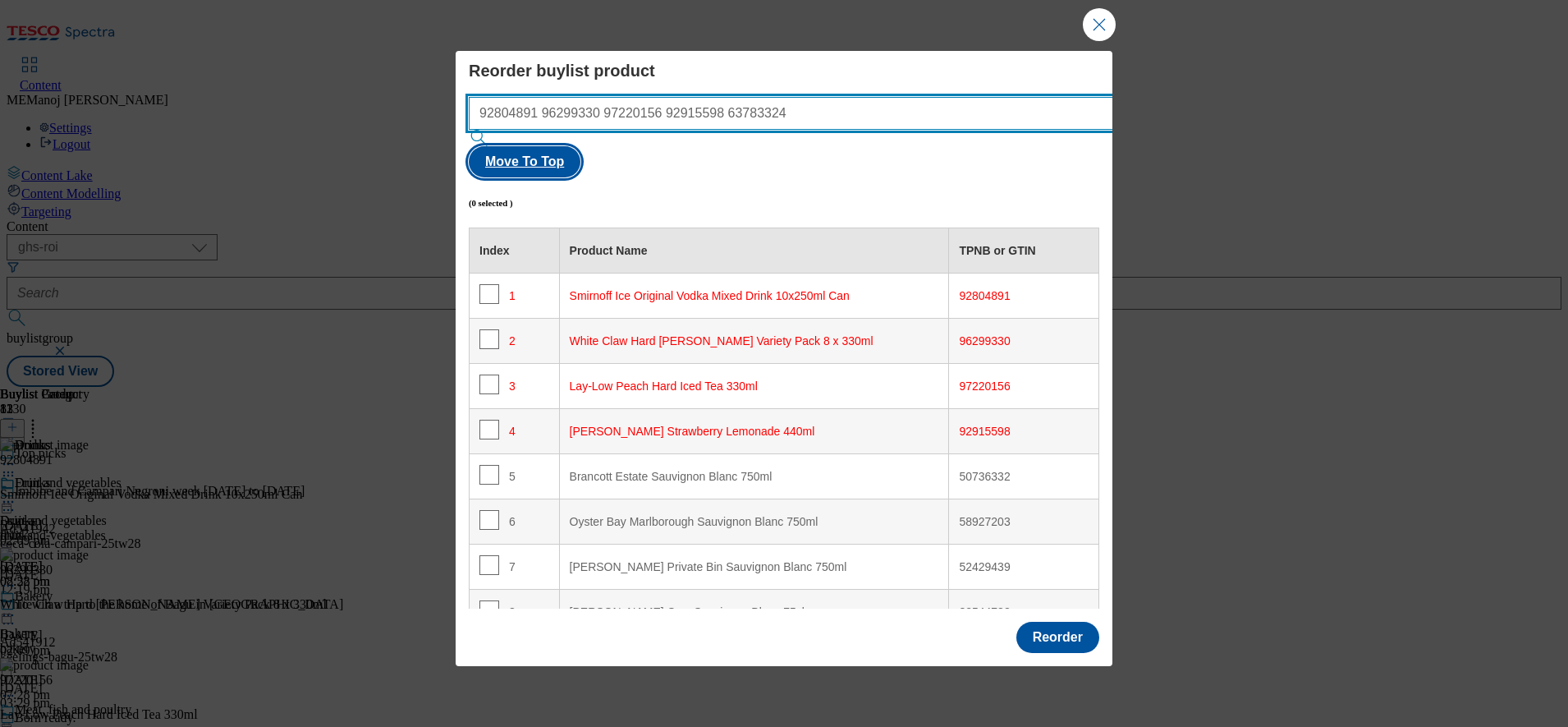
type input "92804891 96299330 97220156 92915598 63783324"
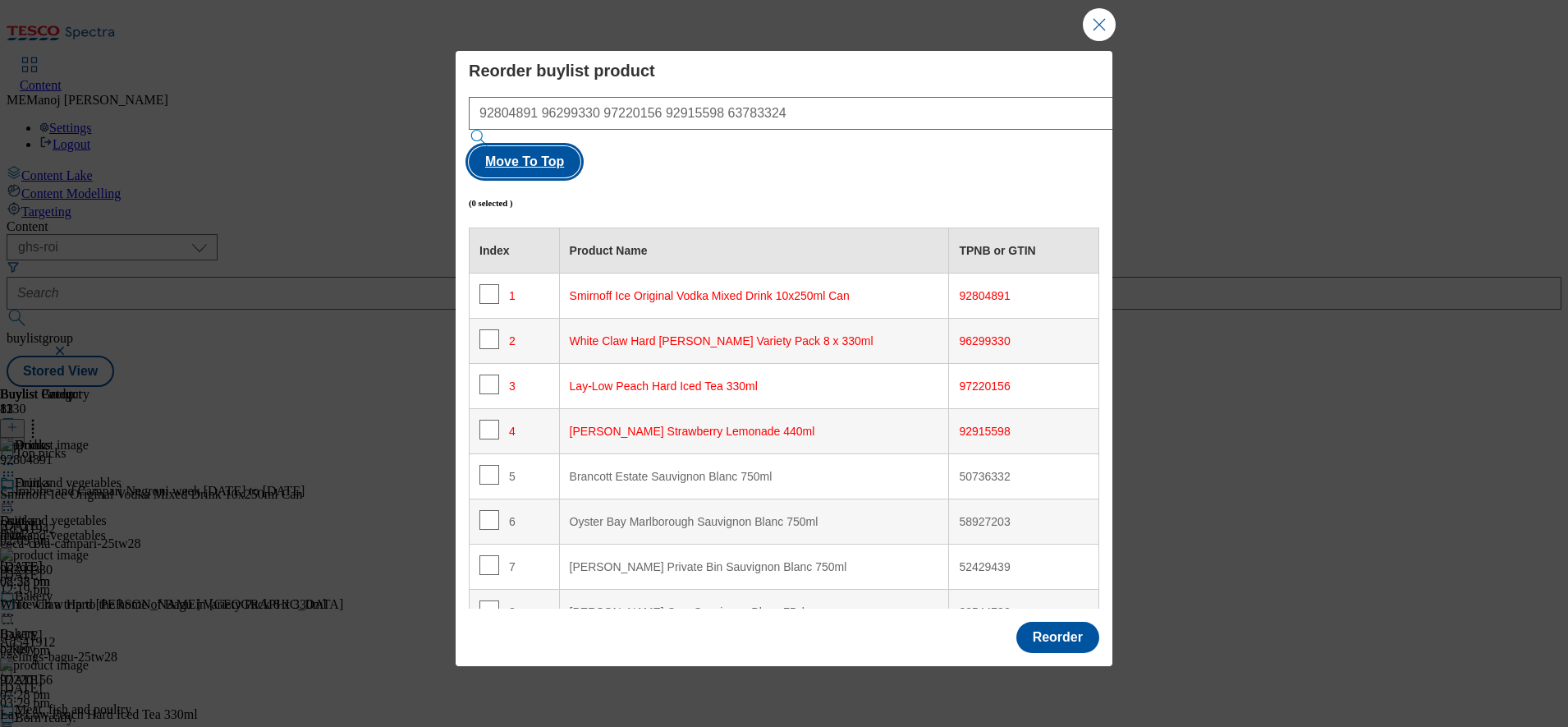
click at [580, 146] on button "Move To Top" at bounding box center [524, 162] width 111 height 31
checkbox input "true"
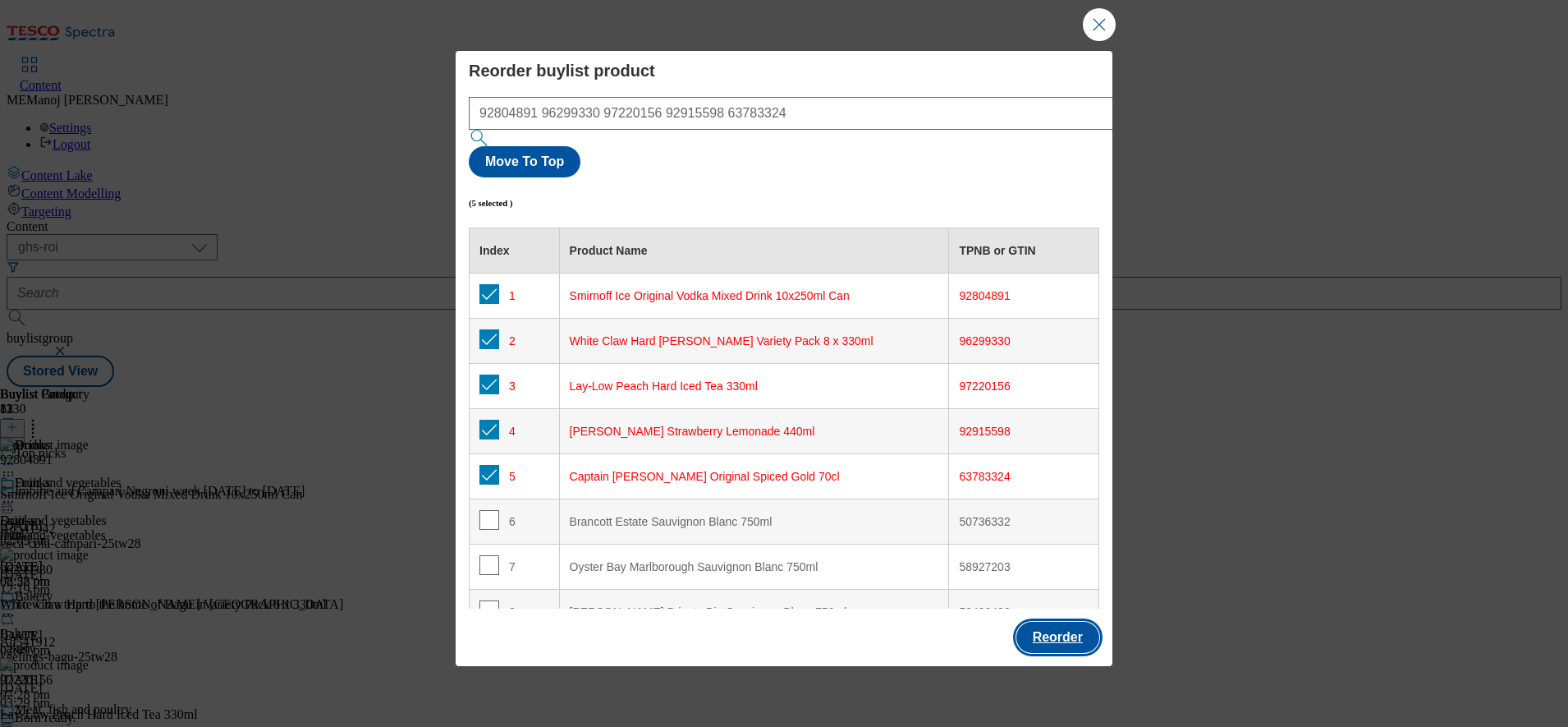
click at [1053, 621] on button "Reorder" at bounding box center [1058, 637] width 83 height 31
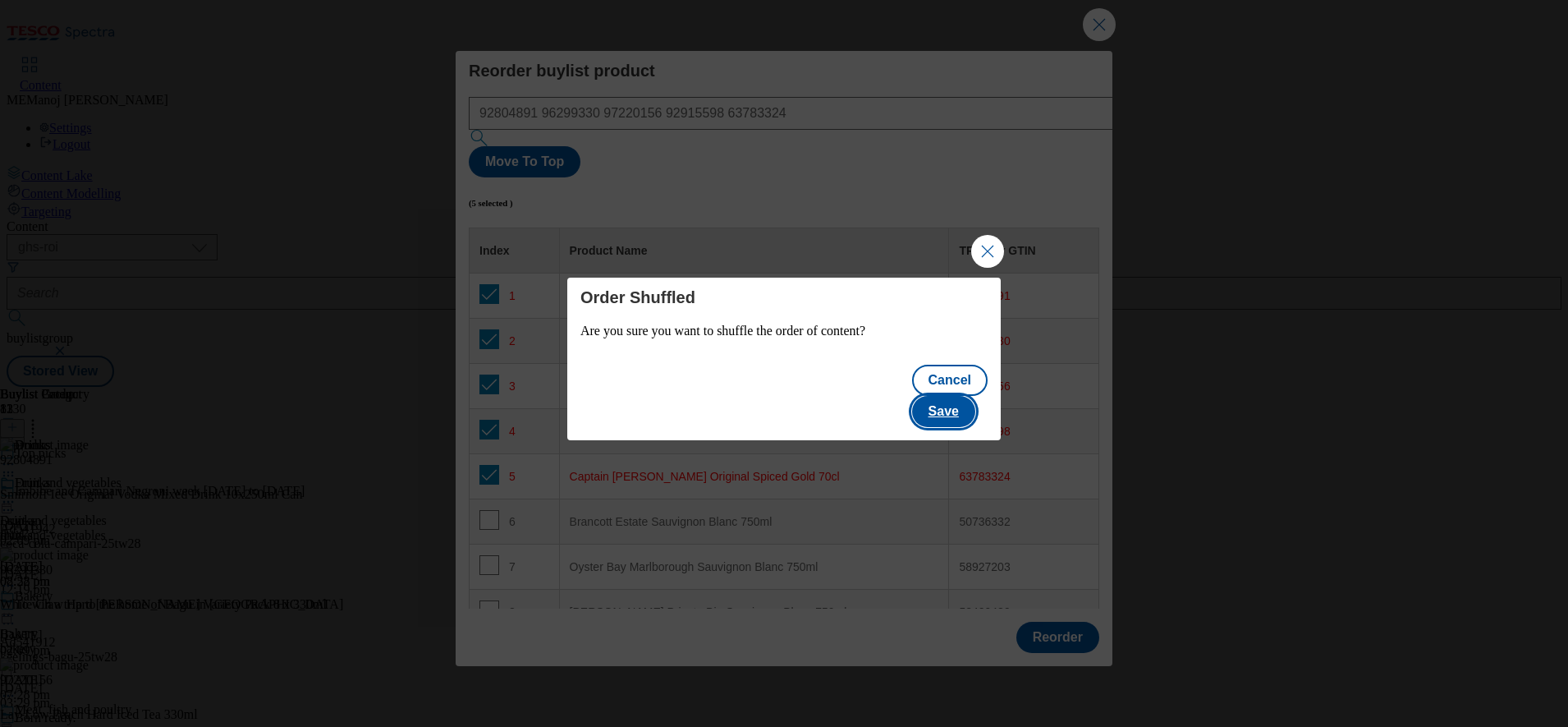
click at [954, 395] on button "Save" at bounding box center [943, 411] width 63 height 31
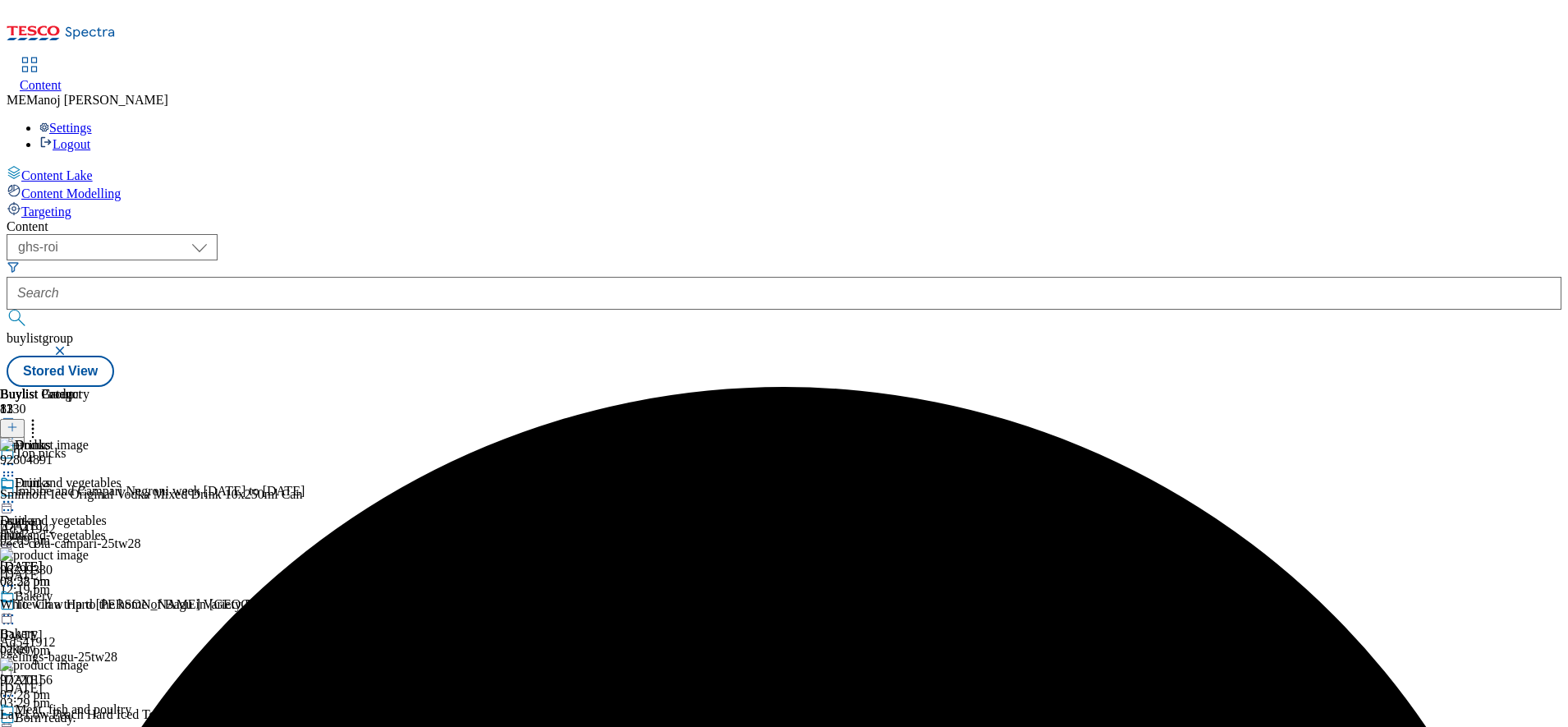
click at [89, 475] on div "Drinks Drinks drinks 28 Jul 2025 08:28 pm" at bounding box center [45, 531] width 89 height 113
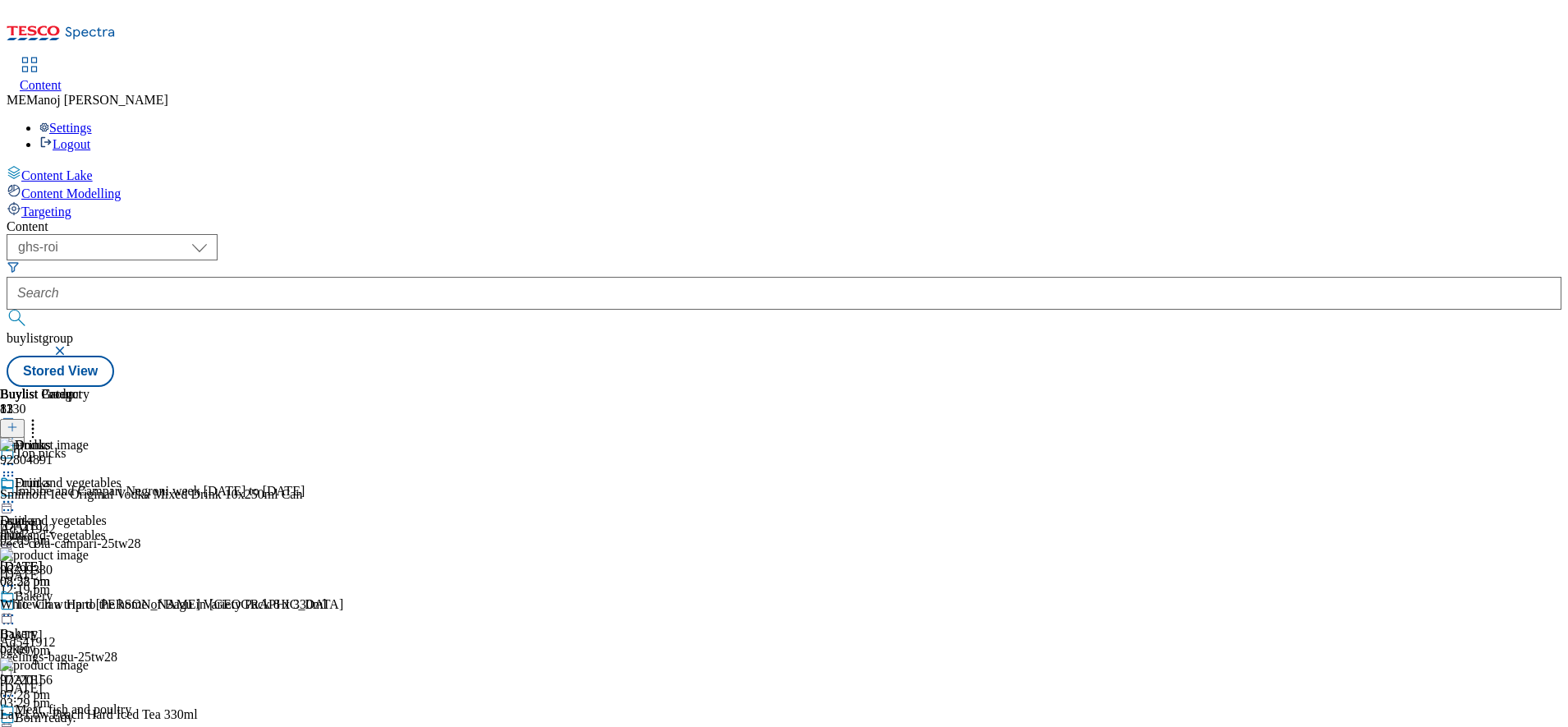
click at [16, 493] on icon at bounding box center [8, 501] width 16 height 16
click at [104, 681] on span "Un-publish" at bounding box center [78, 687] width 52 height 13
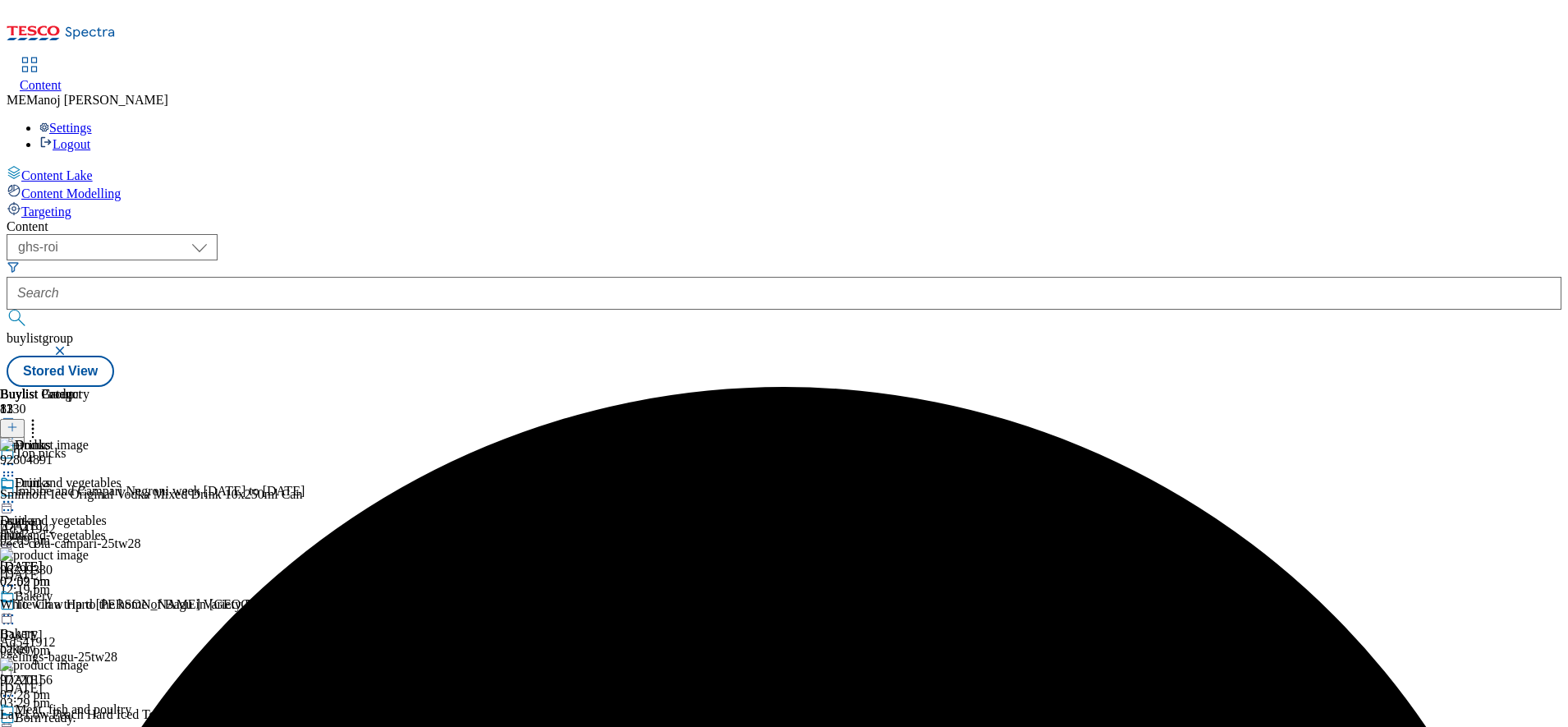
click at [6, 501] on circle at bounding box center [4, 502] width 3 height 3
click at [106, 625] on span "Un-preview" at bounding box center [78, 631] width 55 height 13
click at [16, 493] on icon at bounding box center [8, 501] width 16 height 16
click at [89, 606] on span "Preview" at bounding box center [71, 612] width 39 height 13
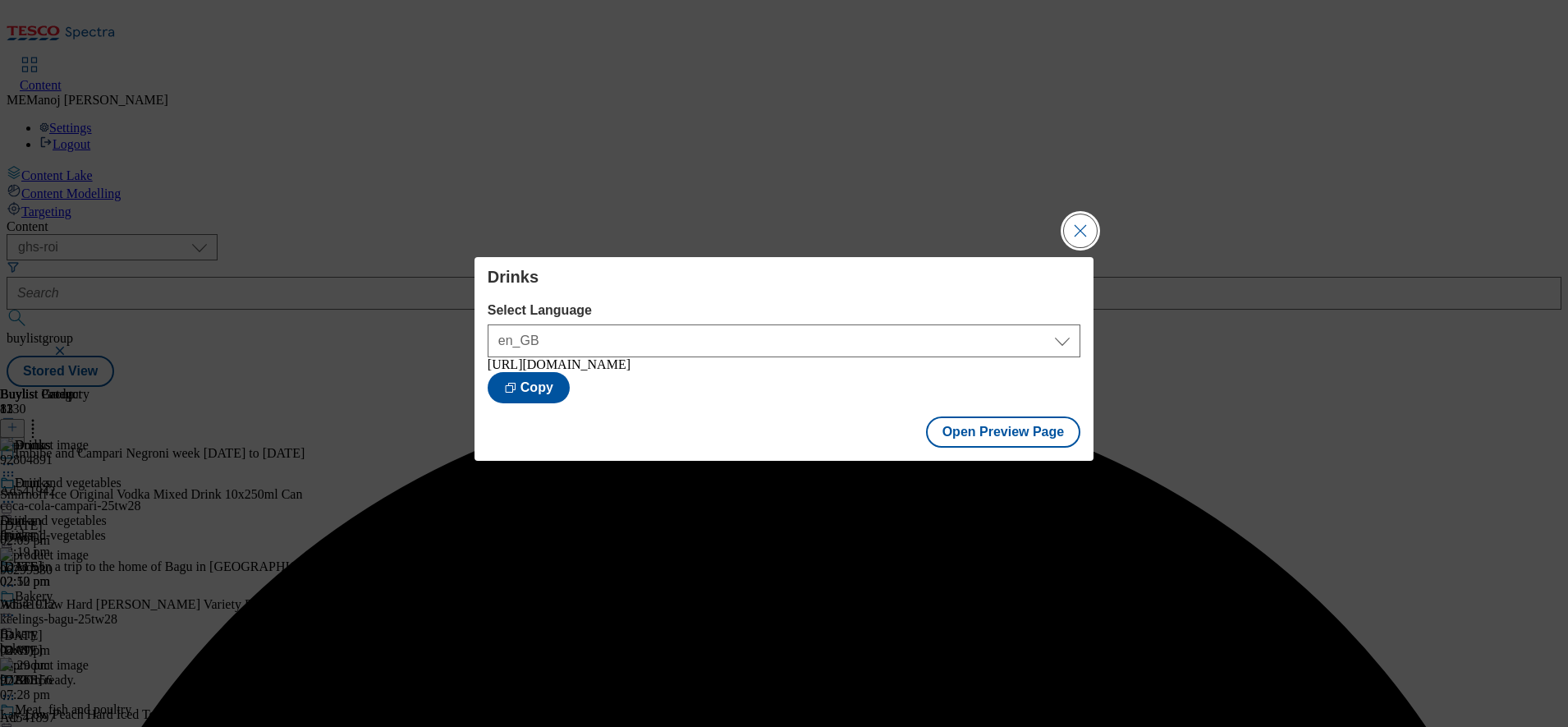
click at [1082, 238] on button "Close Modal" at bounding box center [1081, 231] width 33 height 33
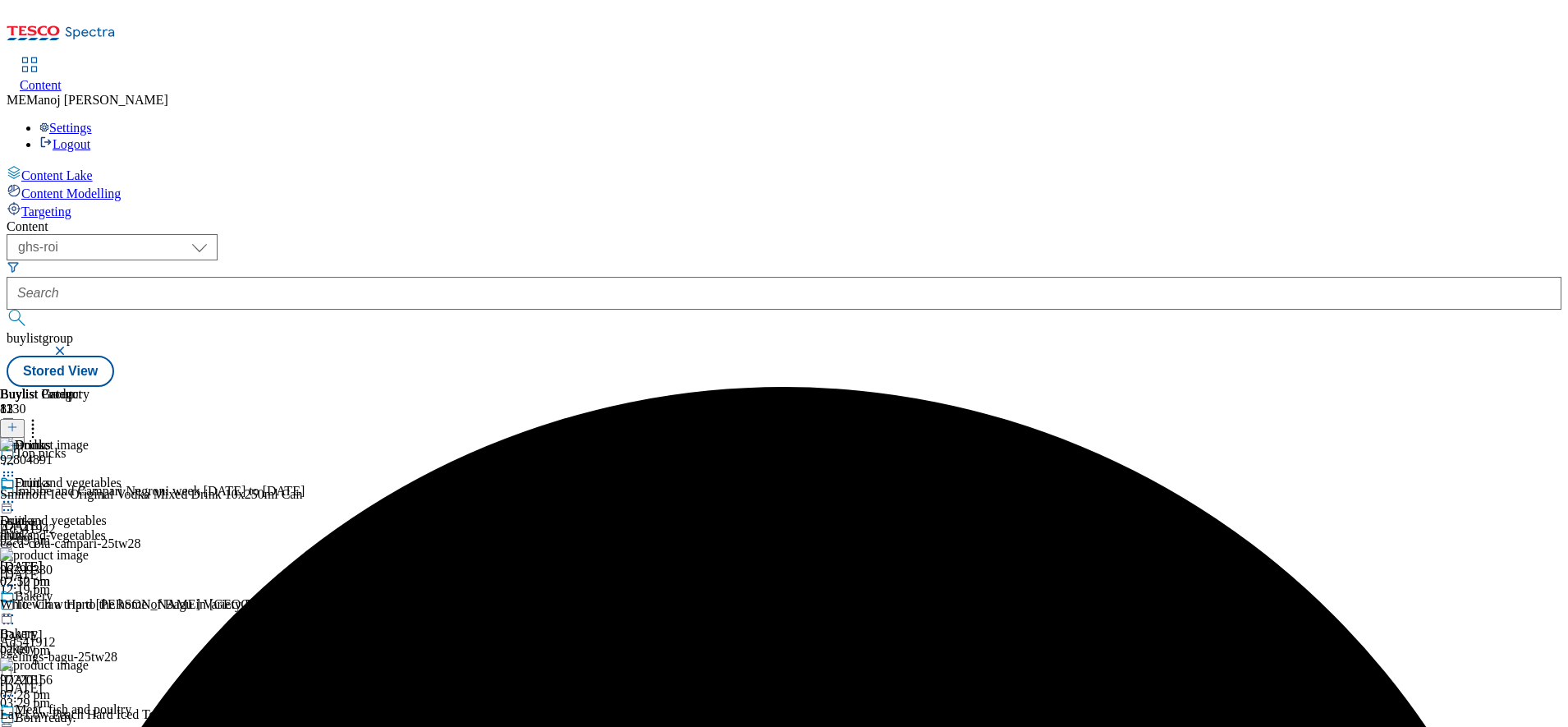
click at [16, 493] on icon at bounding box center [8, 501] width 16 height 16
click at [87, 663] on span "Publish" at bounding box center [69, 669] width 36 height 13
